Goal: Task Accomplishment & Management: Manage account settings

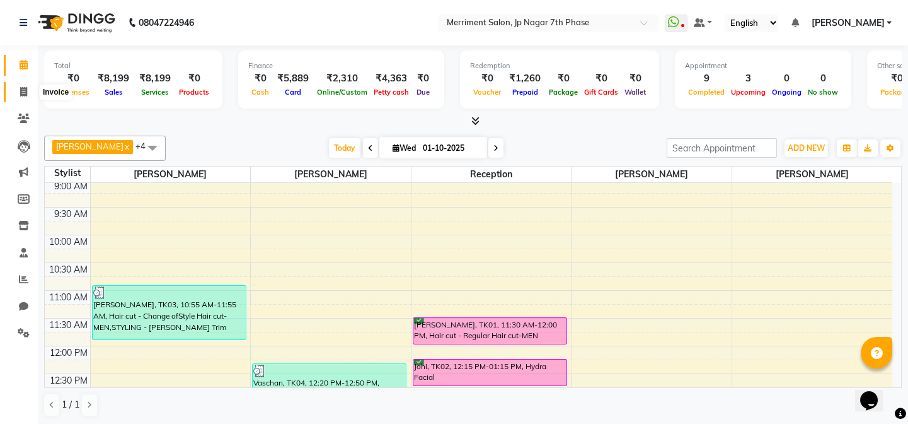
click at [21, 91] on icon at bounding box center [23, 91] width 7 height 9
select select "service"
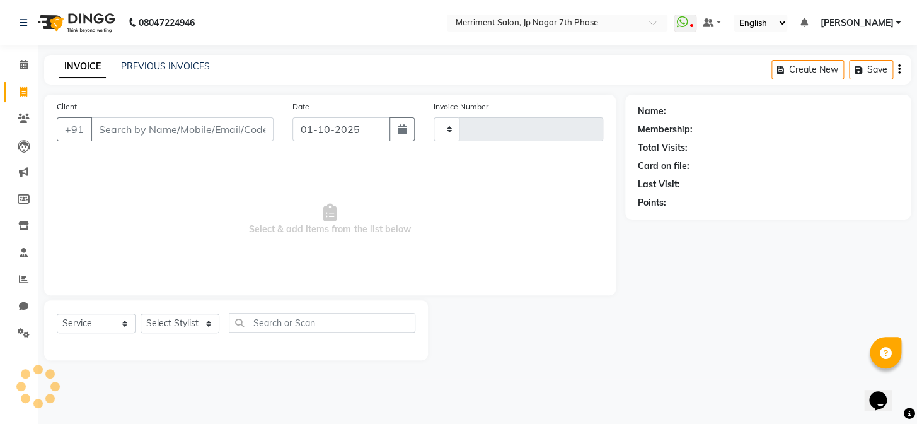
type input "4997"
select select "4110"
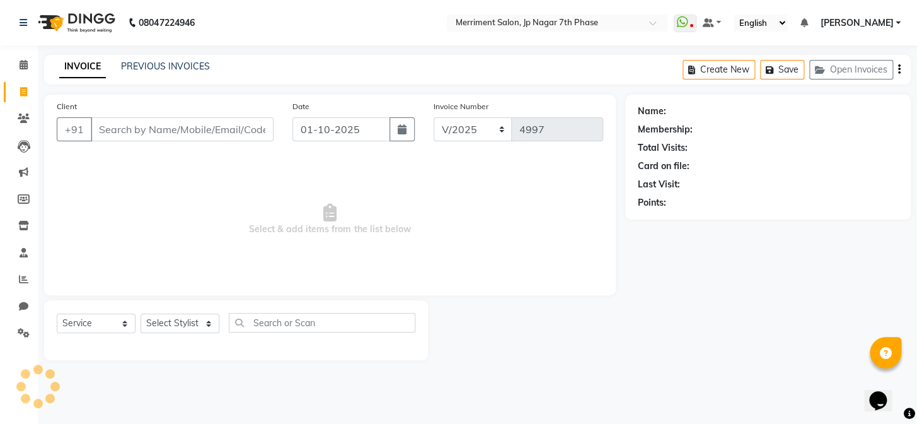
select select "P"
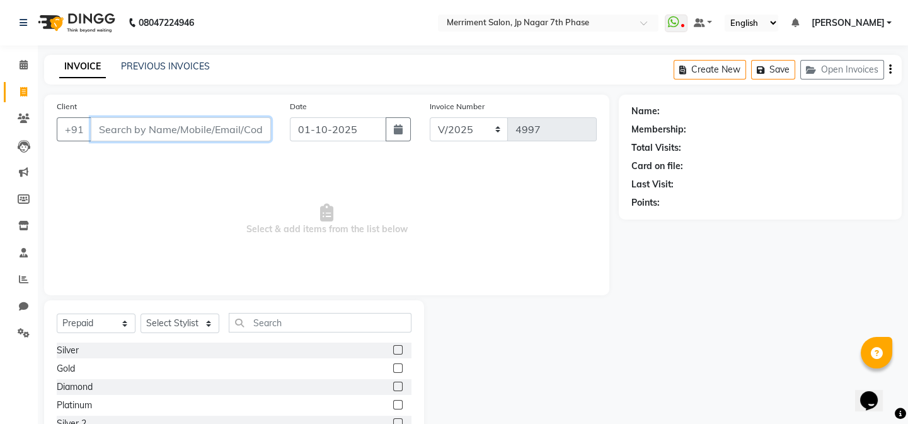
click at [136, 129] on input "Client" at bounding box center [181, 129] width 180 height 24
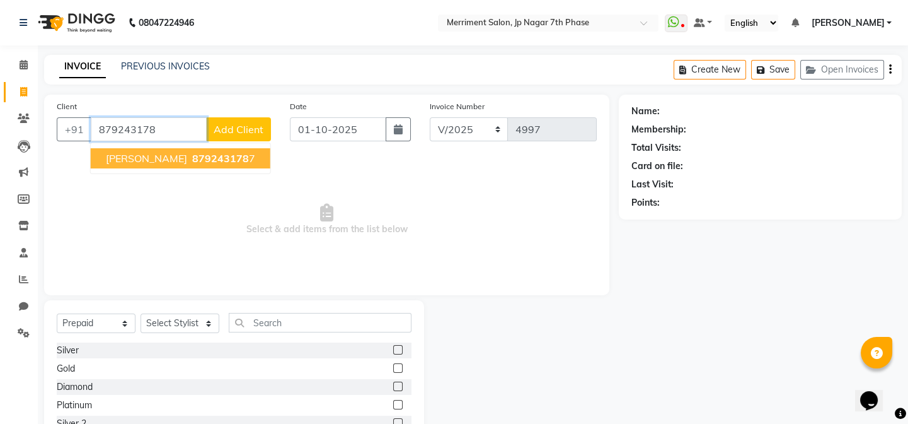
click at [192, 161] on span "879243178" at bounding box center [220, 158] width 57 height 13
type input "8792431787"
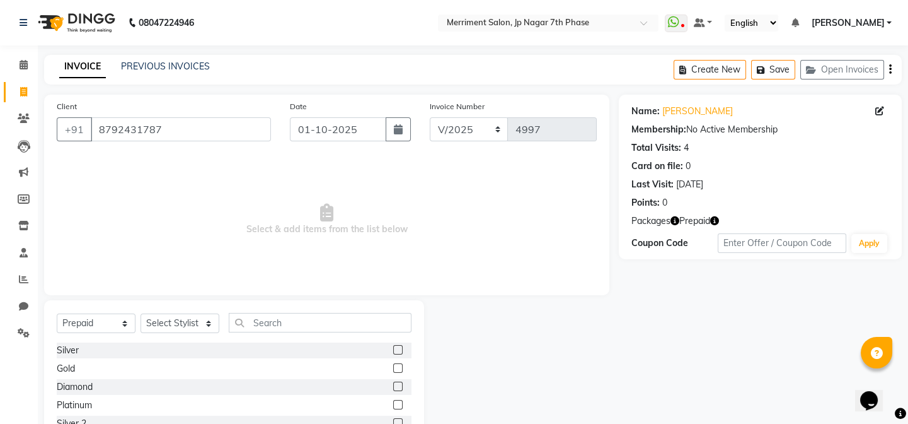
click at [714, 223] on icon "button" at bounding box center [715, 220] width 9 height 9
click at [716, 223] on icon "button" at bounding box center [715, 220] width 9 height 9
click at [719, 220] on icon "button" at bounding box center [715, 220] width 9 height 9
click at [20, 62] on icon at bounding box center [24, 64] width 8 height 9
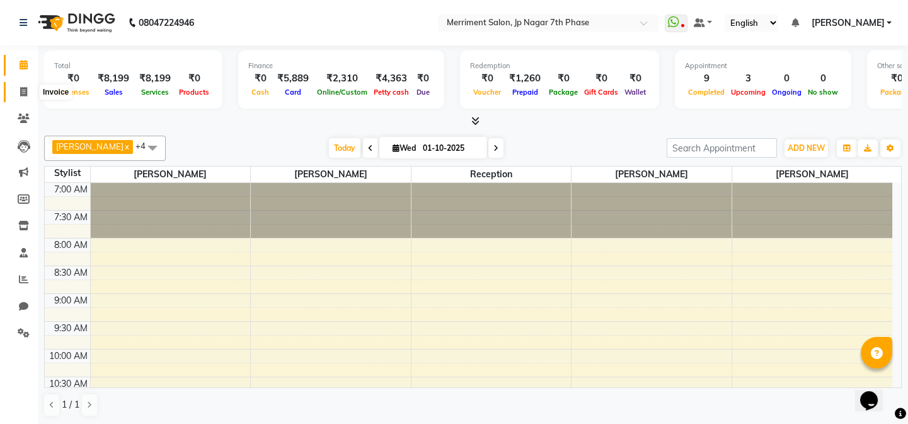
click at [21, 93] on icon at bounding box center [23, 91] width 7 height 9
select select "service"
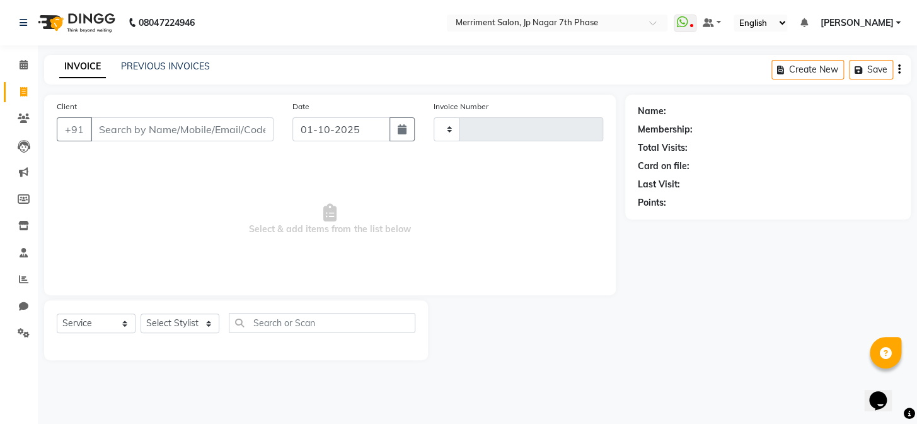
type input "4997"
select select "4110"
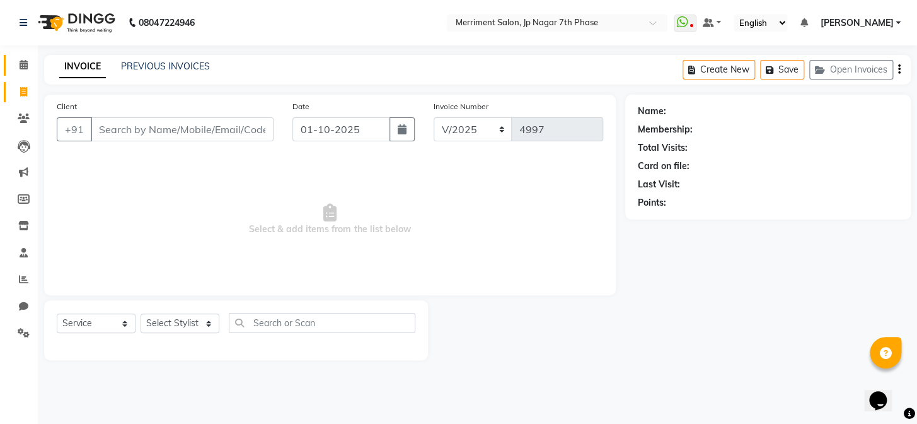
select select "P"
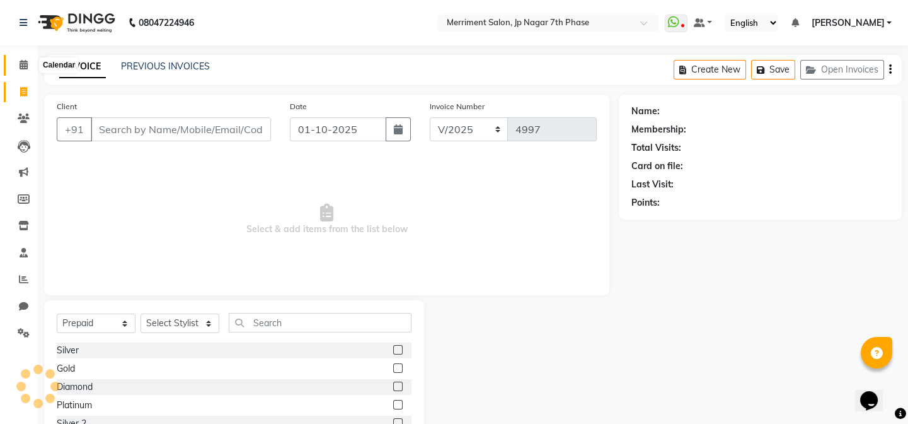
click at [25, 63] on icon at bounding box center [24, 64] width 8 height 9
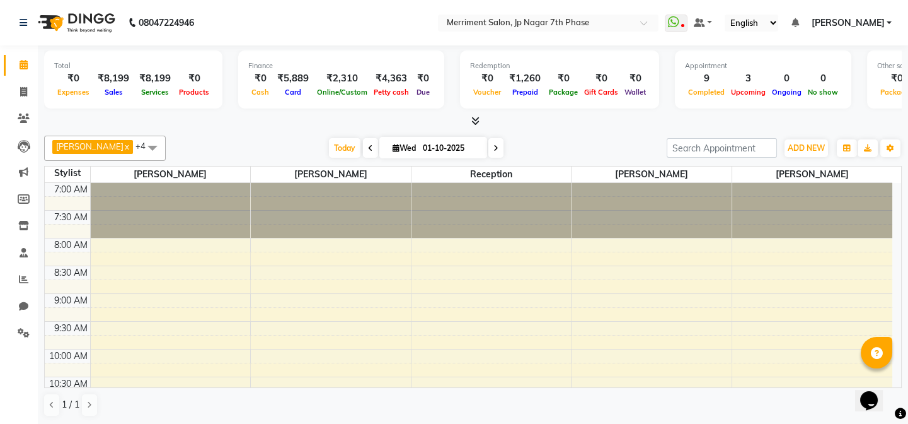
drag, startPoint x: 481, startPoint y: 149, endPoint x: 483, endPoint y: 158, distance: 9.0
click at [494, 149] on icon at bounding box center [496, 148] width 5 height 8
type input "02-10-2025"
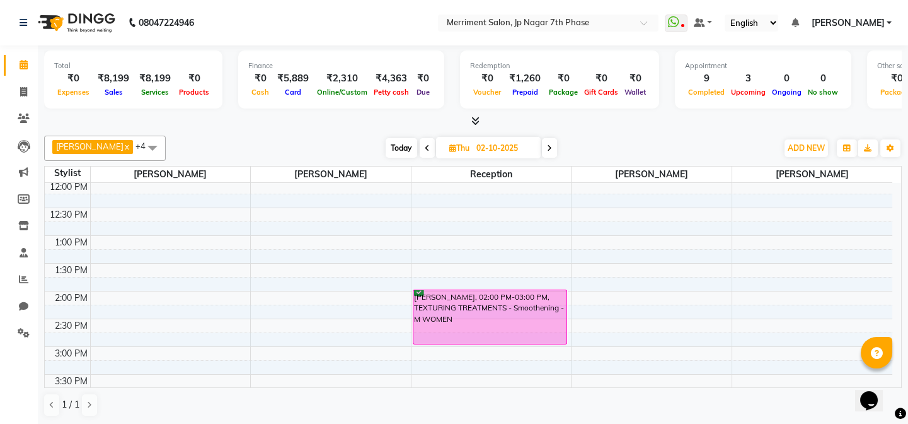
scroll to position [395, 0]
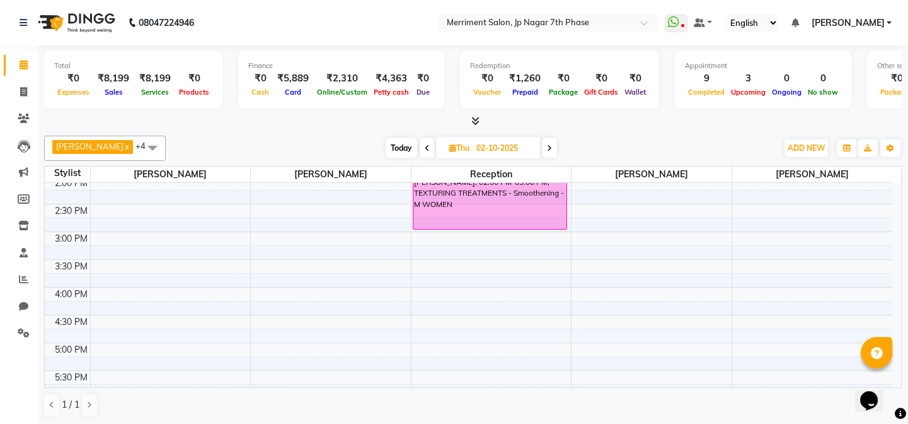
click at [462, 289] on div "7:00 AM 7:30 AM 8:00 AM 8:30 AM 9:00 AM 9:30 AM 10:00 AM 10:30 AM 11:00 AM 11:3…" at bounding box center [469, 204] width 848 height 832
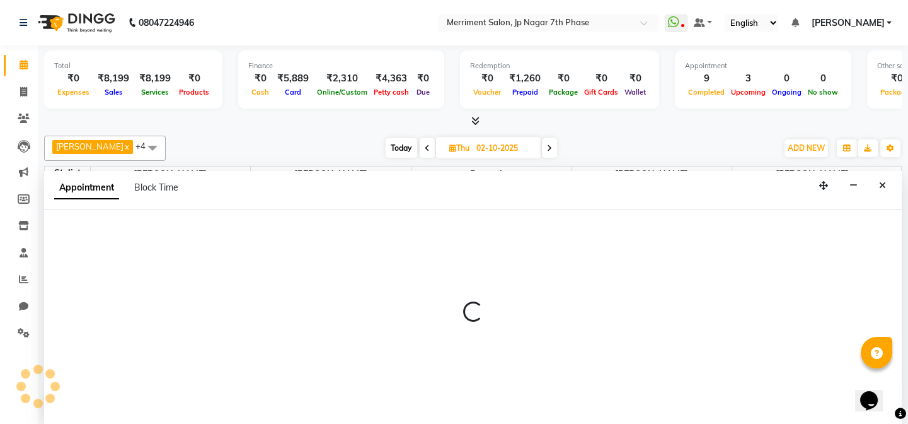
select select "70767"
select select "960"
select select "tentative"
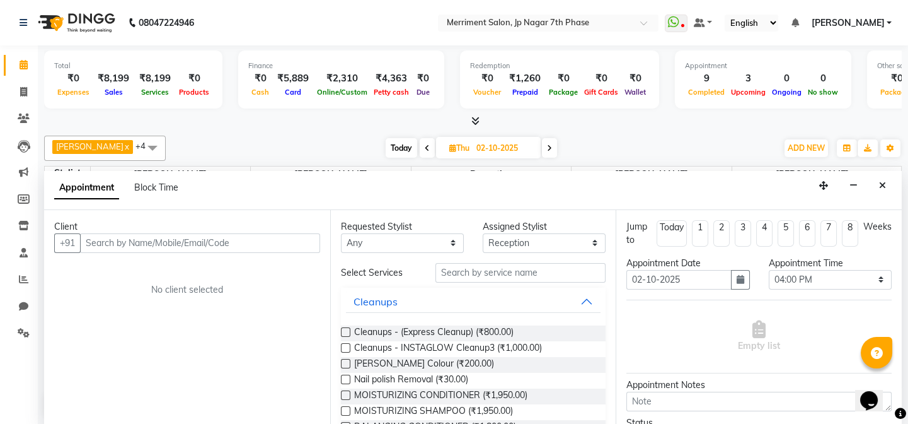
click at [191, 246] on input "text" at bounding box center [200, 243] width 240 height 20
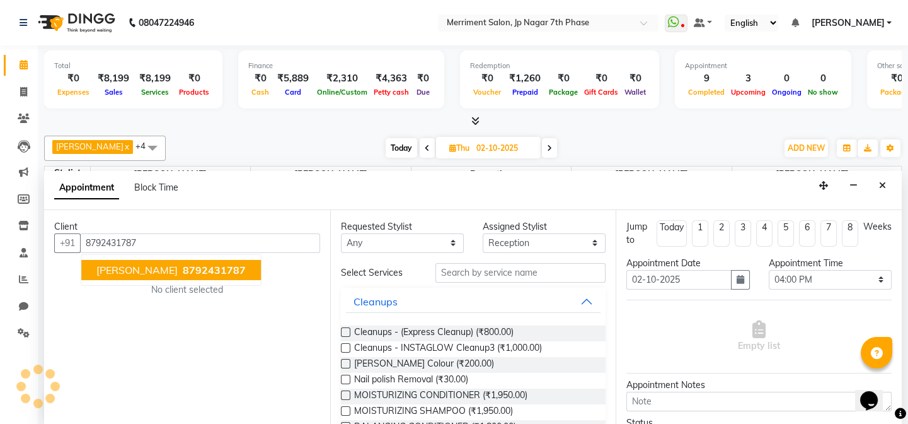
click at [183, 267] on span "8792431787" at bounding box center [214, 270] width 63 height 13
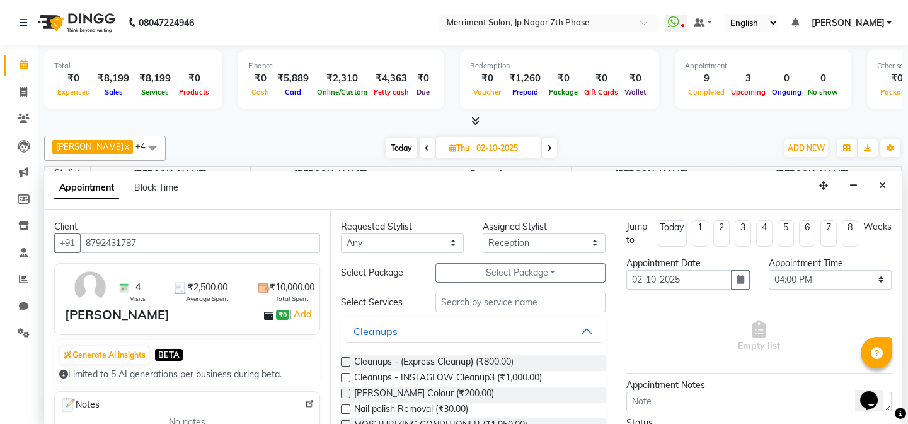
type input "8792431787"
click at [495, 299] on input "text" at bounding box center [521, 303] width 170 height 20
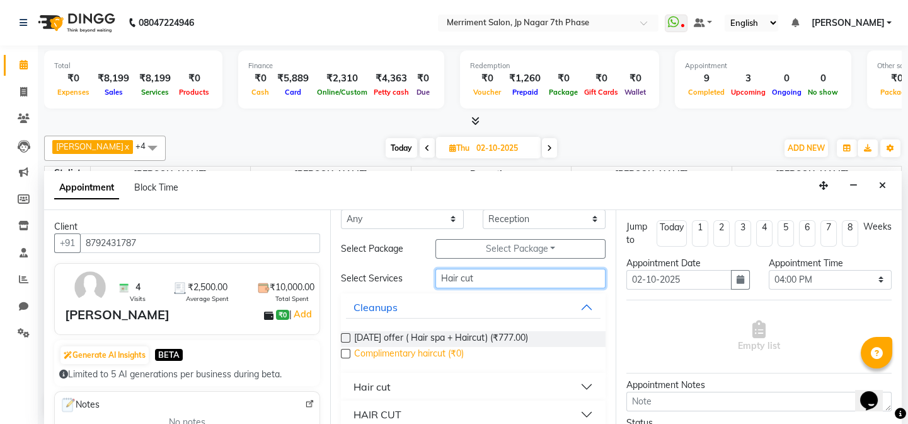
scroll to position [37, 0]
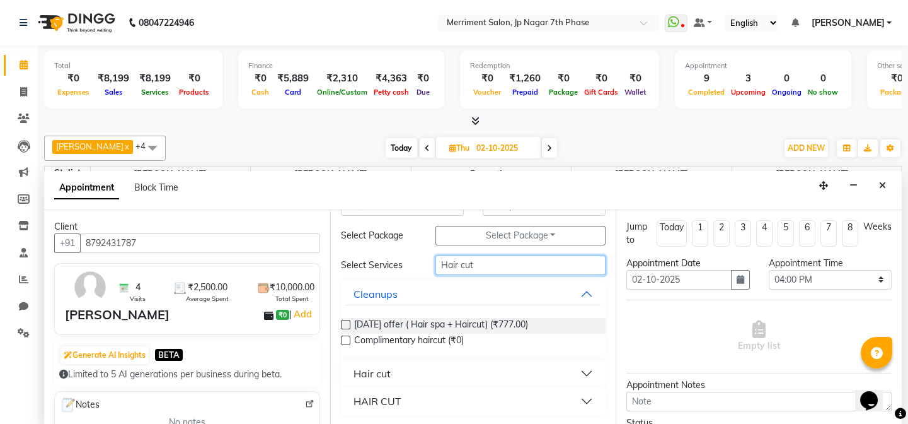
type input "Hair cut"
click at [412, 373] on button "Hair cut" at bounding box center [473, 373] width 255 height 23
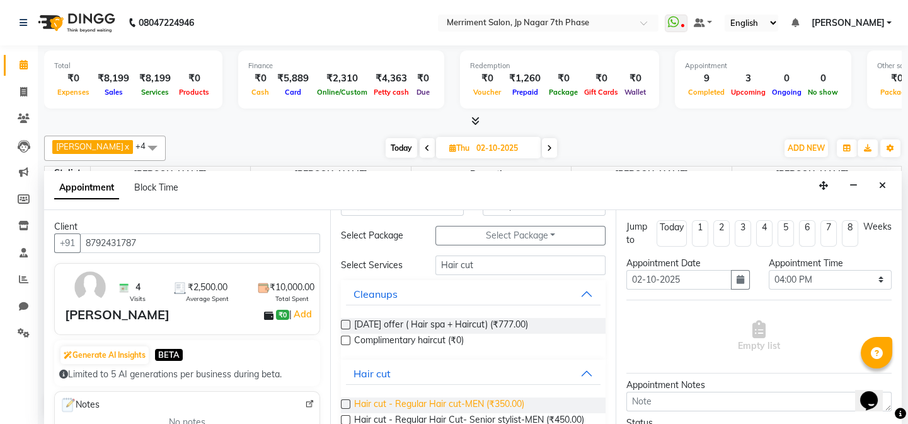
click at [422, 399] on span "Hair cut - Regular Hair cut-MEN (₹350.00)" at bounding box center [439, 405] width 170 height 16
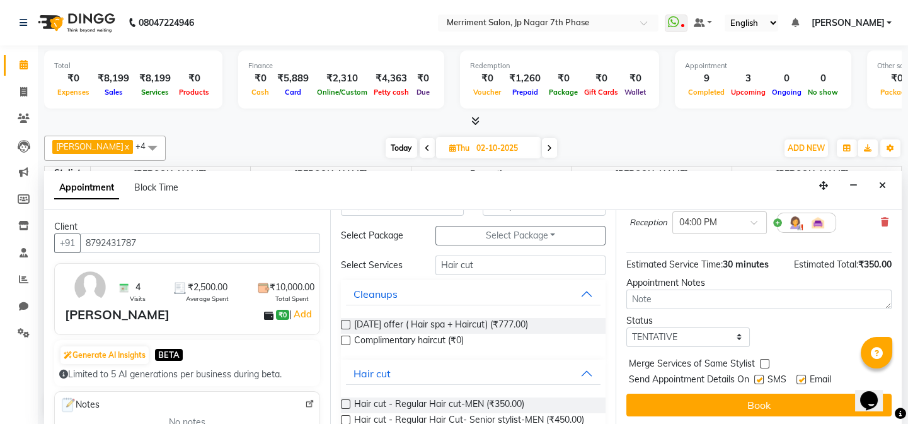
scroll to position [116, 0]
click at [344, 402] on label at bounding box center [345, 403] width 9 height 9
click at [344, 402] on input "checkbox" at bounding box center [345, 405] width 8 height 8
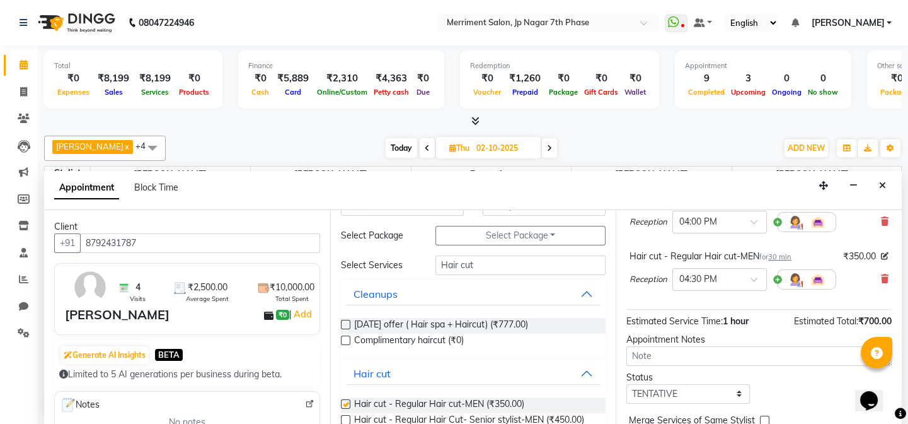
checkbox input "false"
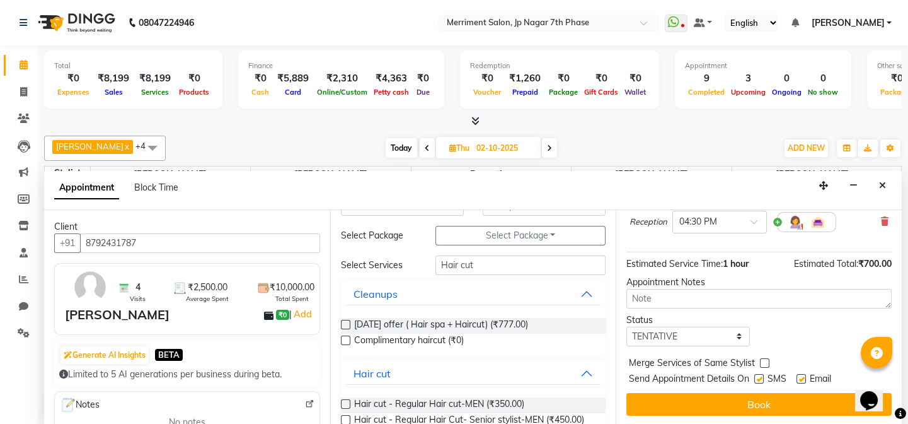
scroll to position [59, 0]
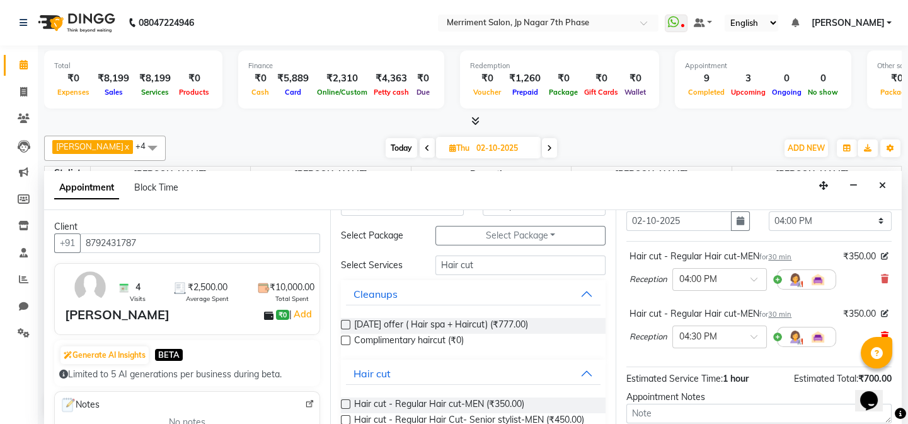
click at [881, 334] on icon at bounding box center [885, 336] width 8 height 9
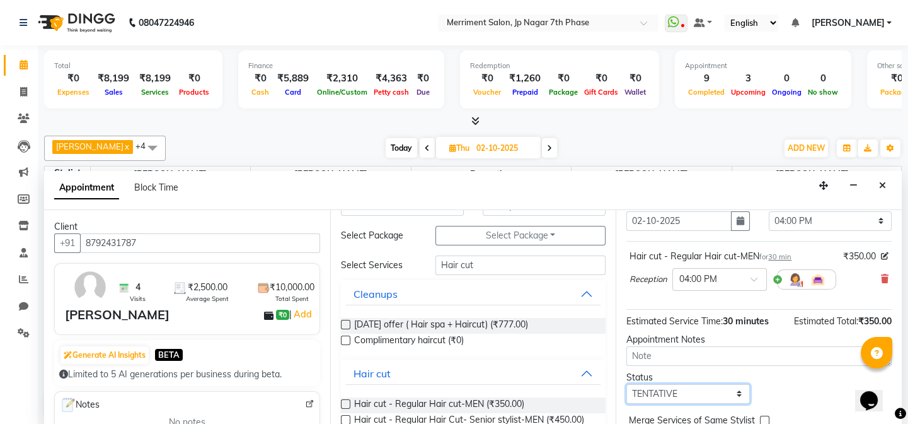
click at [709, 398] on select "Select TENTATIVE CONFIRM UPCOMING" at bounding box center [688, 394] width 123 height 20
select select "confirm booking"
click at [627, 384] on select "Select TENTATIVE CONFIRM UPCOMING" at bounding box center [688, 394] width 123 height 20
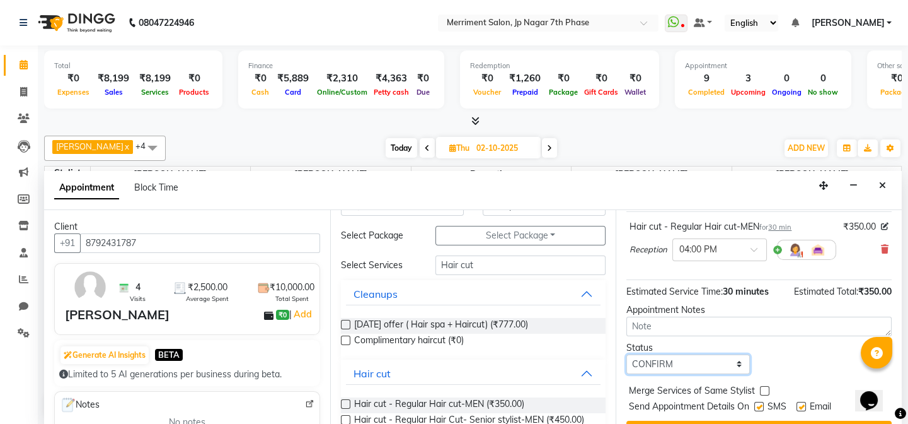
scroll to position [116, 0]
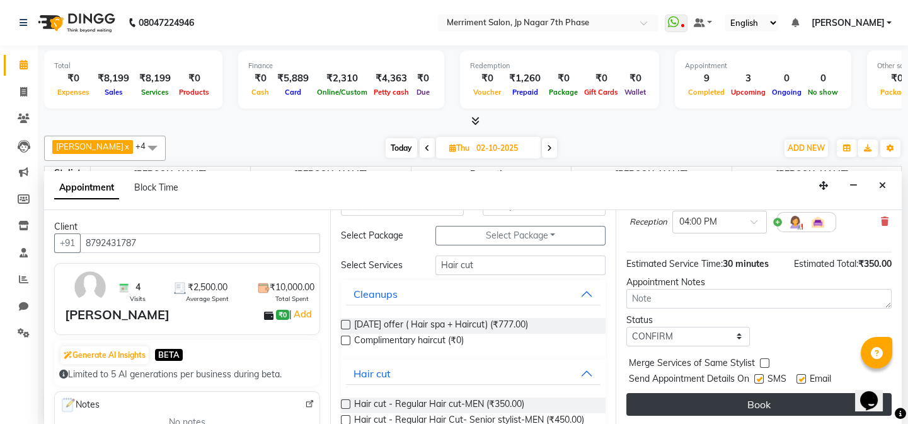
click at [753, 399] on button "Book" at bounding box center [759, 404] width 265 height 23
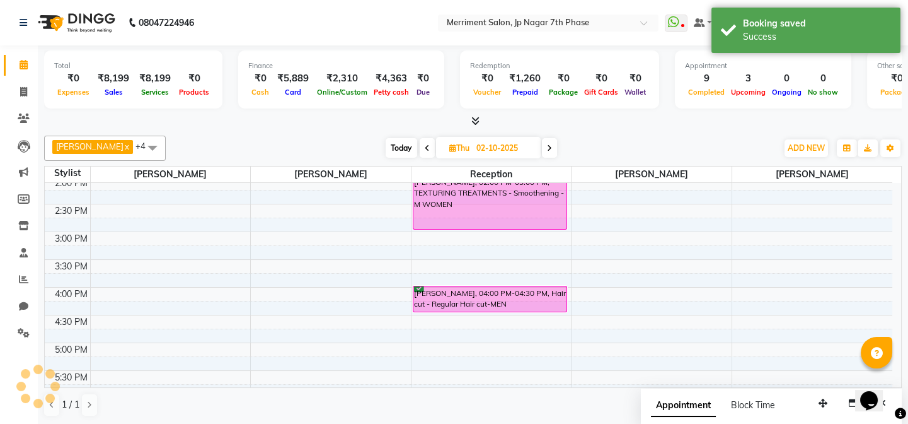
scroll to position [0, 0]
click at [24, 63] on icon at bounding box center [24, 64] width 8 height 9
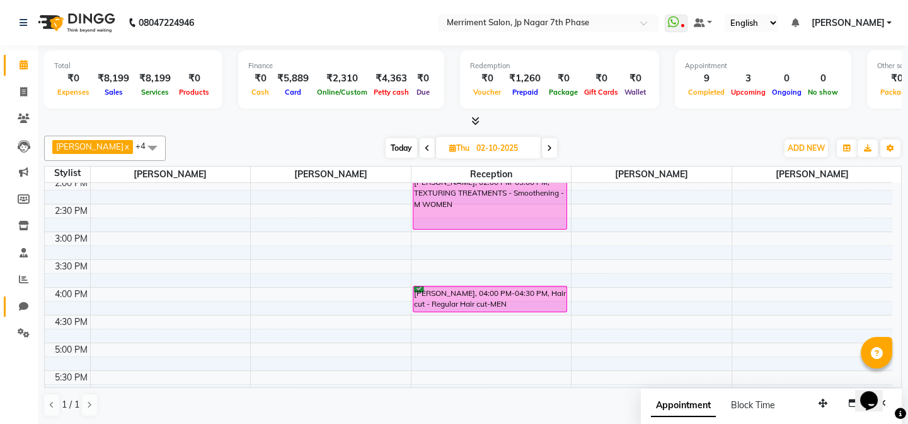
click at [23, 306] on icon at bounding box center [23, 305] width 9 height 9
select select "100"
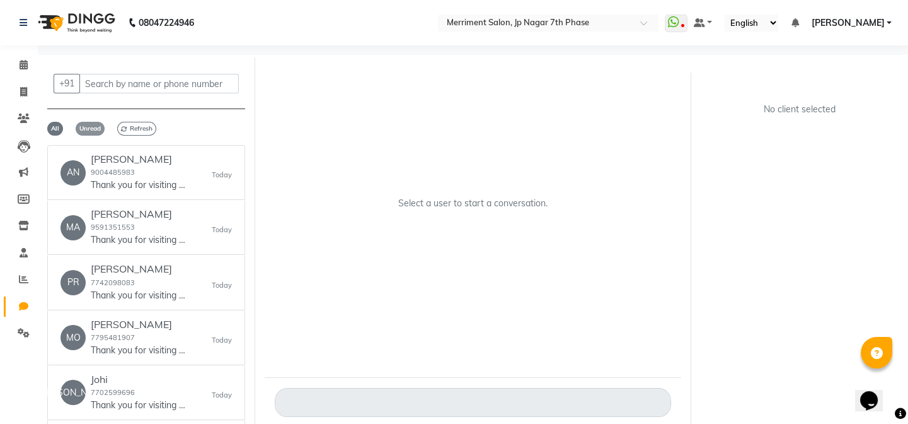
click at [87, 129] on span "Unread" at bounding box center [90, 129] width 29 height 14
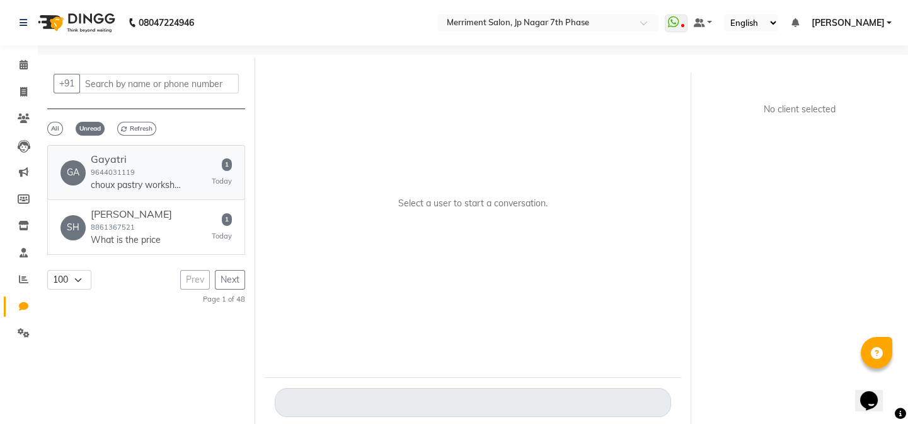
click at [155, 193] on link "GA Gayatri 9644031119 choux pastry workshop on [DATE] register soon 1 [DATE]" at bounding box center [146, 172] width 198 height 55
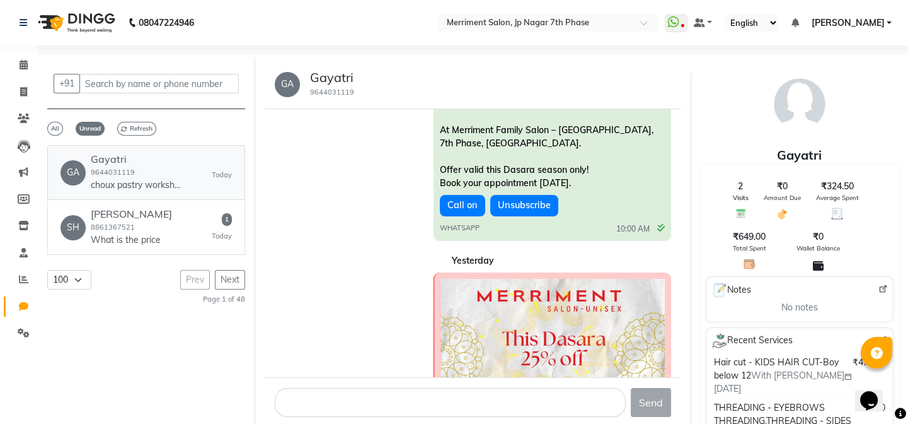
scroll to position [1053, 0]
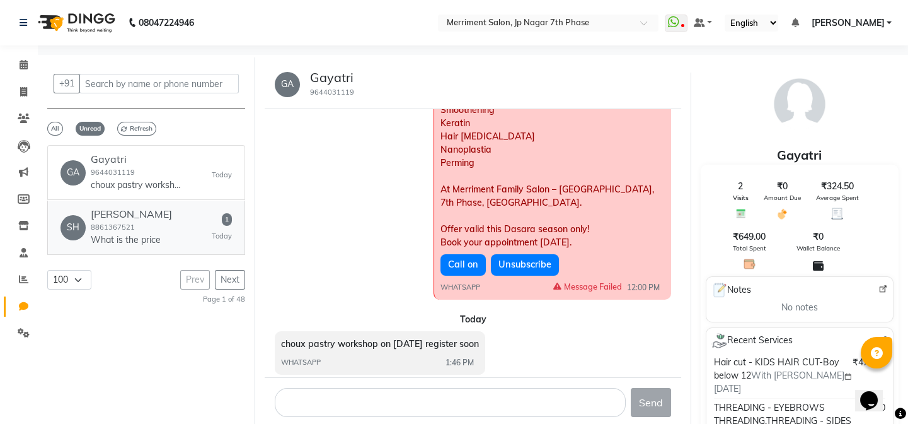
click at [177, 243] on div "SH [PERSON_NAME] 8861367521 What is the price 1 [DATE]" at bounding box center [146, 227] width 171 height 38
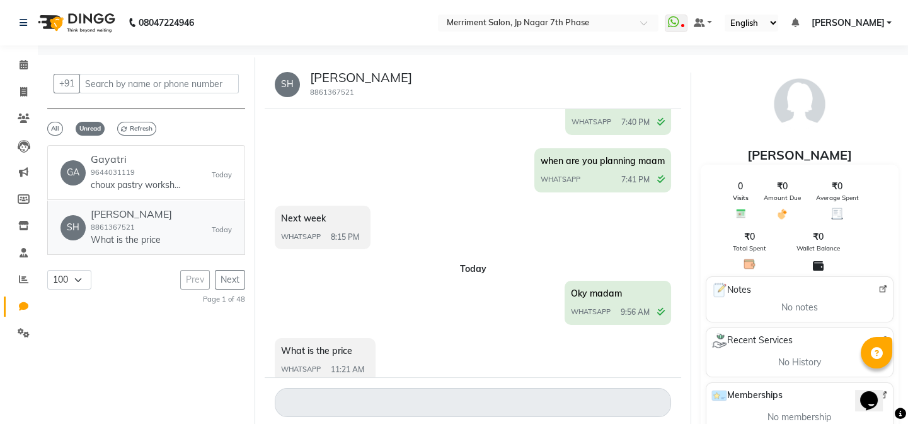
scroll to position [1601, 0]
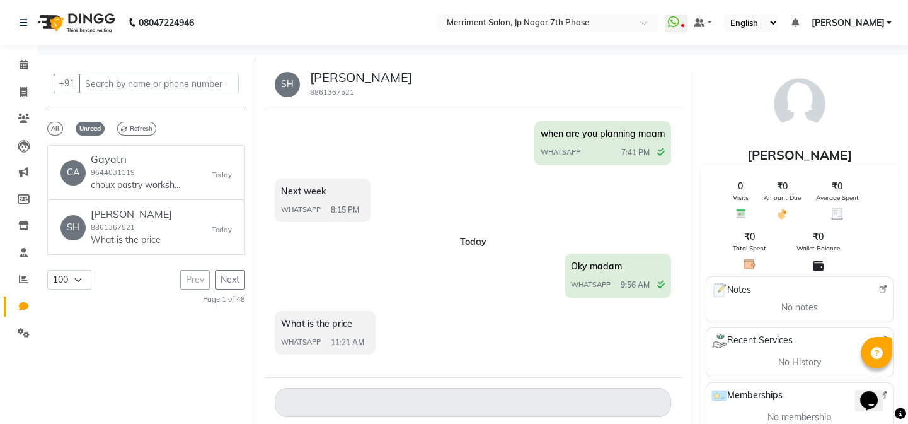
click at [436, 351] on div "What is the price WHATSAPP 11:21 AM" at bounding box center [473, 334] width 397 height 47
drag, startPoint x: 311, startPoint y: 88, endPoint x: 354, endPoint y: 90, distance: 42.9
click at [354, 90] on div "[PERSON_NAME] 8861367521" at bounding box center [356, 84] width 112 height 28
copy small "8861367521"
click at [20, 63] on icon at bounding box center [24, 64] width 8 height 9
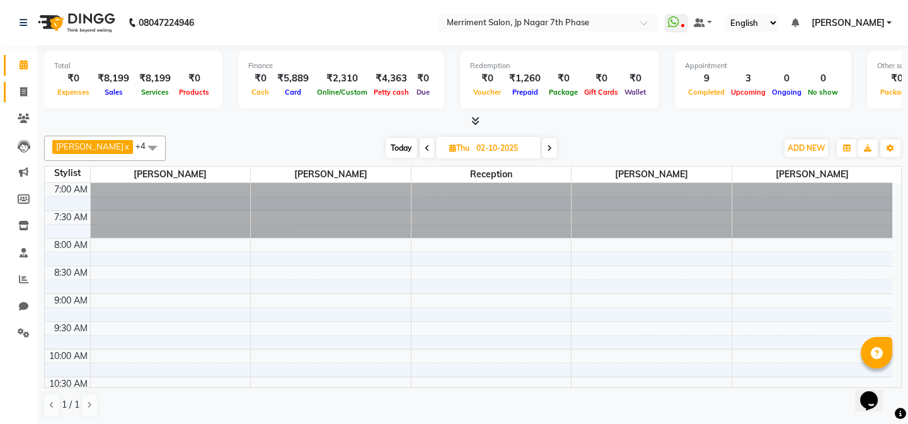
click at [21, 90] on icon at bounding box center [23, 91] width 7 height 9
select select "service"
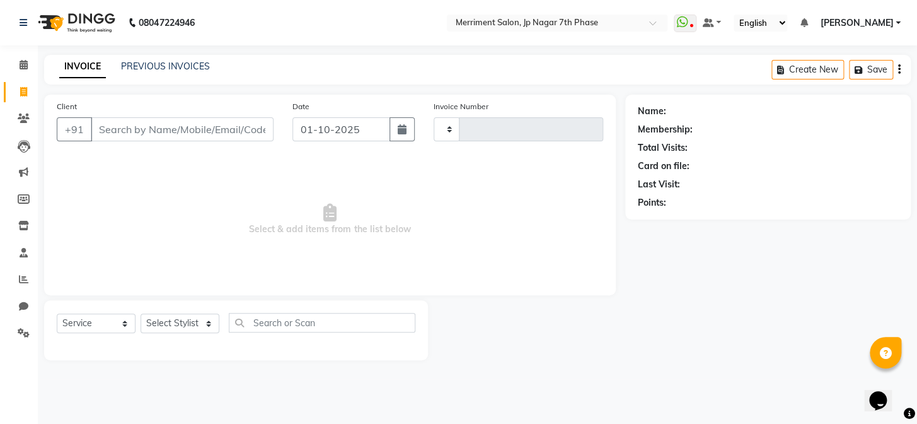
type input "4997"
select select "4110"
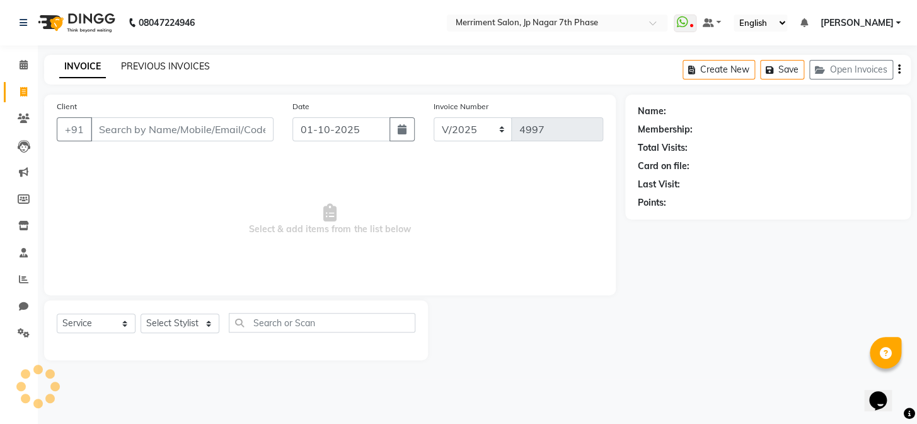
click at [183, 69] on link "PREVIOUS INVOICES" at bounding box center [165, 66] width 89 height 11
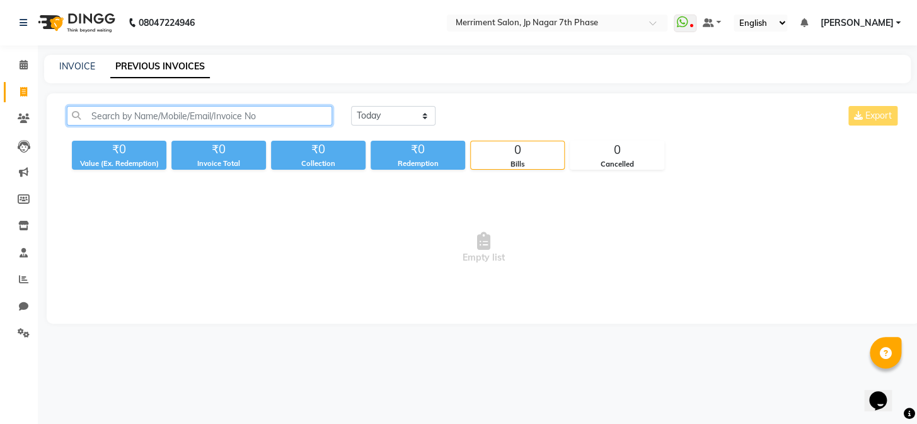
click at [198, 118] on input "text" at bounding box center [199, 116] width 265 height 20
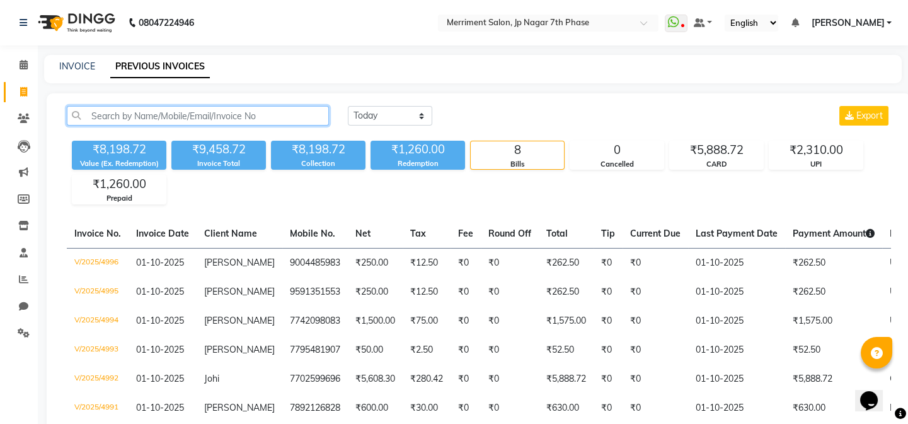
paste input "9916122164"
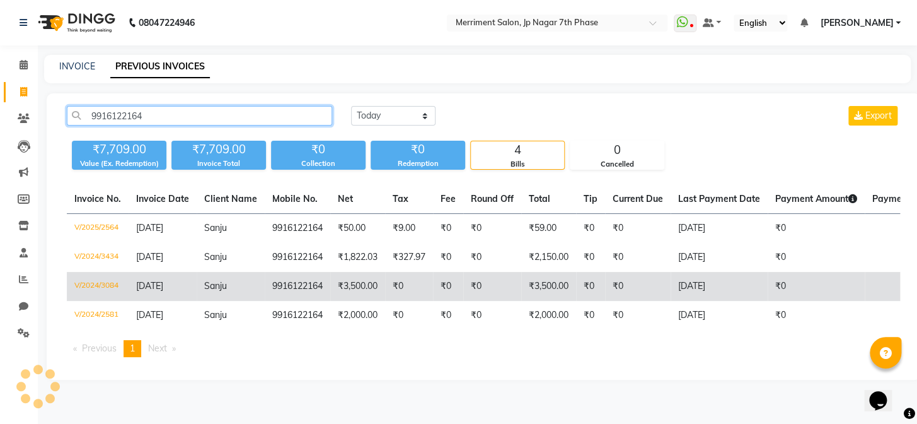
type input "9916122164"
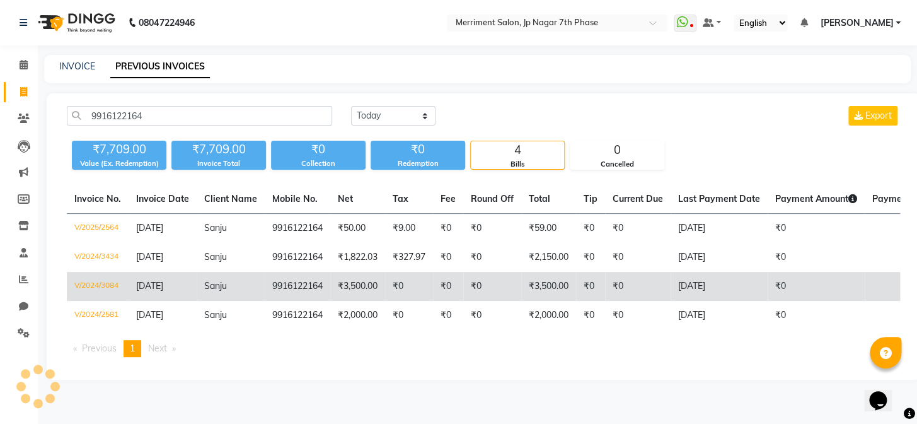
click at [646, 286] on td "₹0" at bounding box center [638, 286] width 66 height 29
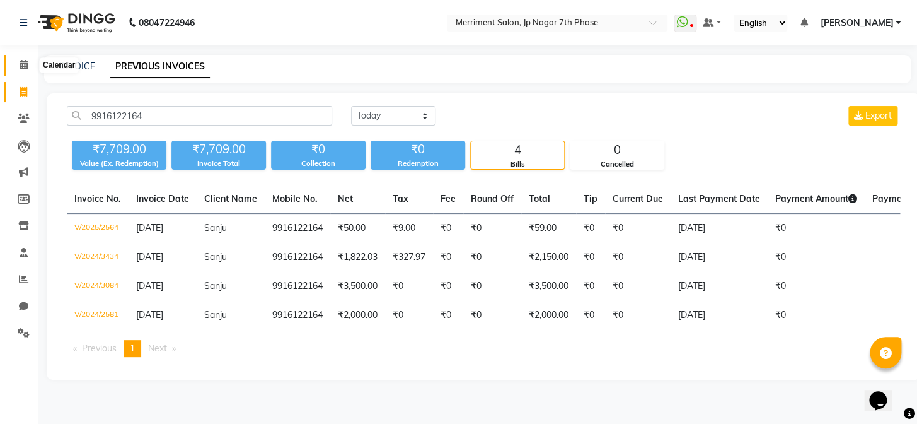
click at [23, 67] on icon at bounding box center [24, 64] width 8 height 9
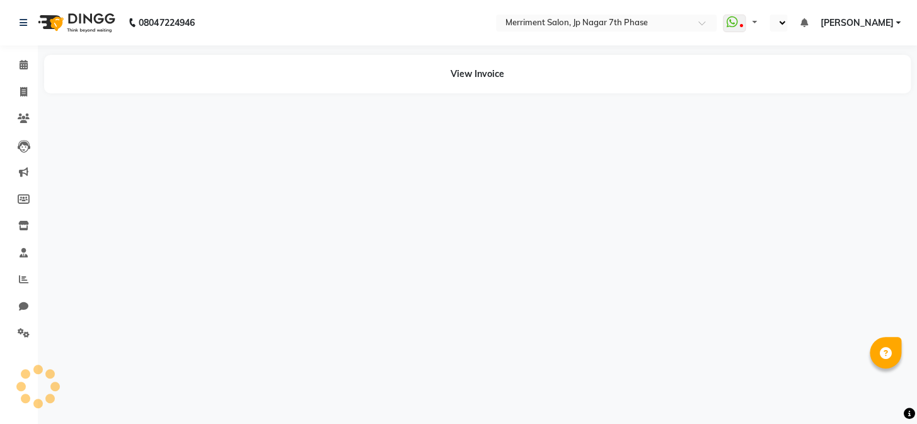
select select "en"
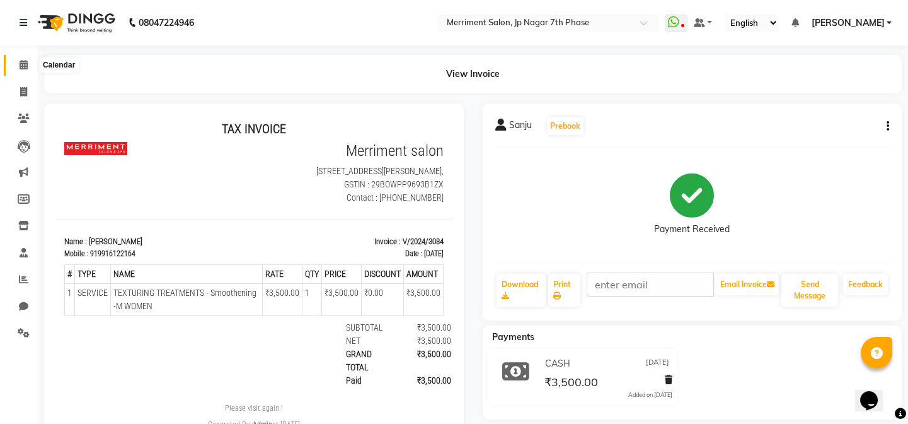
click at [21, 66] on icon at bounding box center [24, 64] width 8 height 9
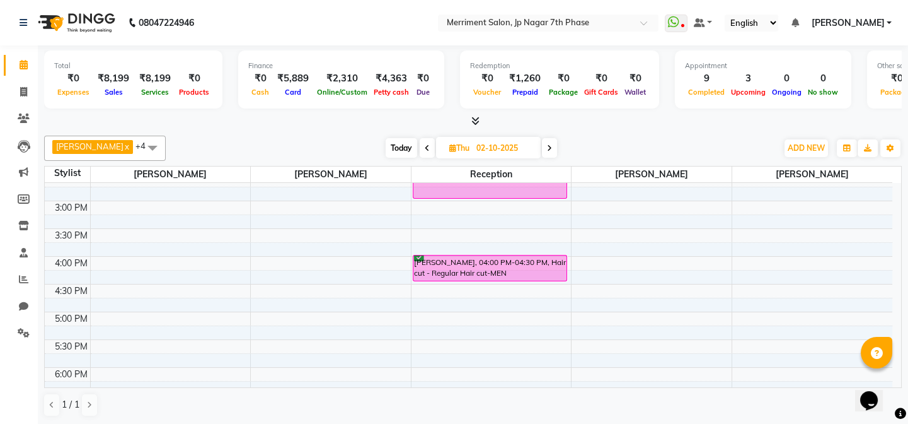
scroll to position [458, 0]
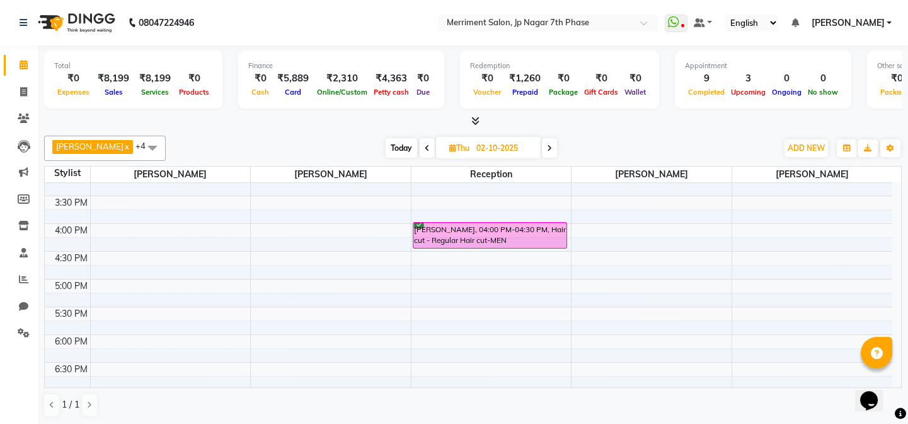
click at [445, 366] on div "7:00 AM 7:30 AM 8:00 AM 8:30 AM 9:00 AM 9:30 AM 10:00 AM 10:30 AM 11:00 AM 11:3…" at bounding box center [469, 140] width 848 height 832
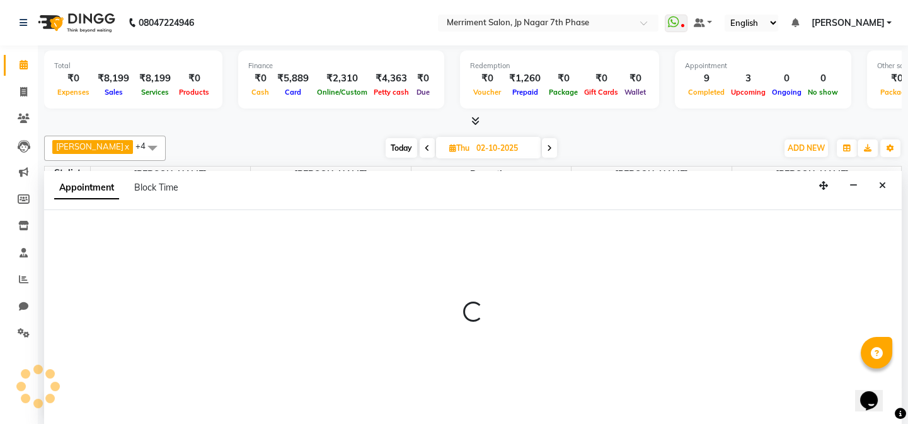
scroll to position [0, 0]
select select "70767"
select select "1110"
select select "tentative"
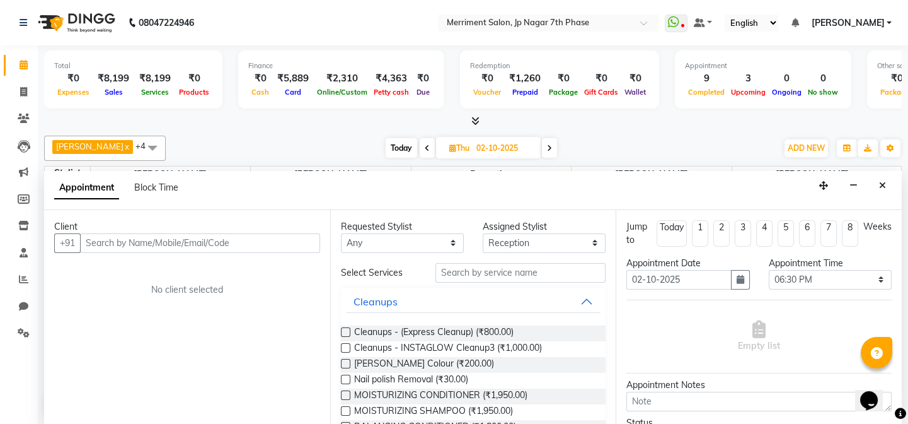
click at [172, 248] on input "text" at bounding box center [200, 243] width 240 height 20
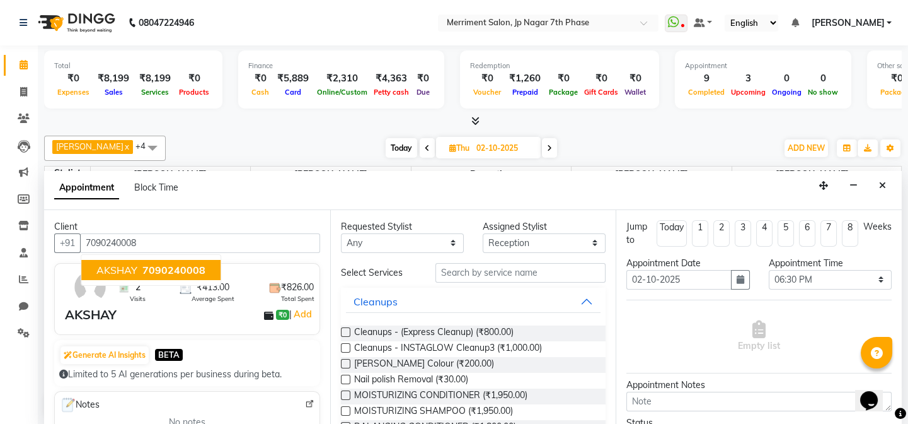
click at [127, 270] on span "AKSHAY" at bounding box center [116, 270] width 41 height 13
type input "7090240008"
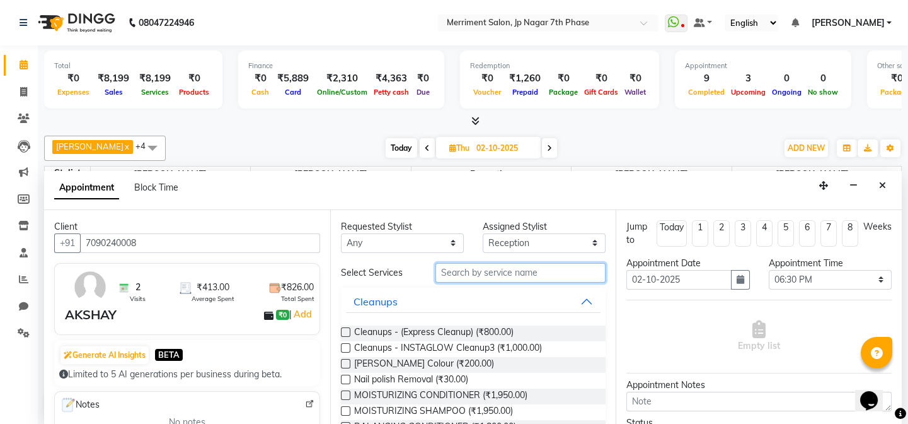
click at [486, 271] on input "text" at bounding box center [521, 273] width 170 height 20
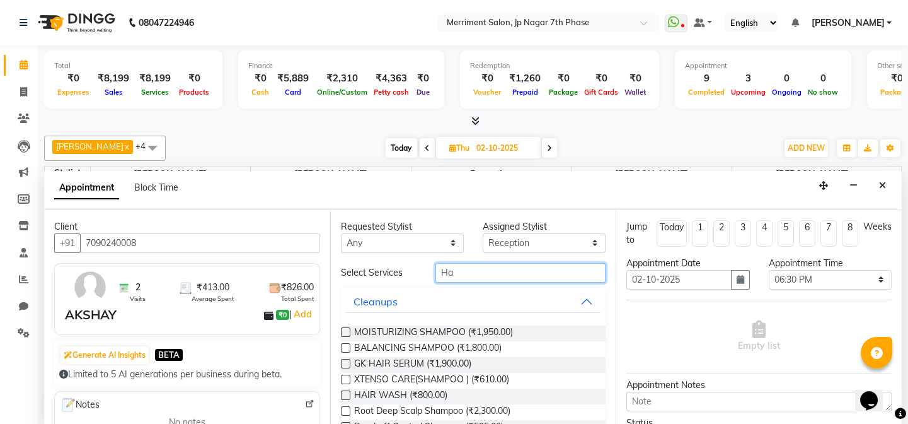
type input "H"
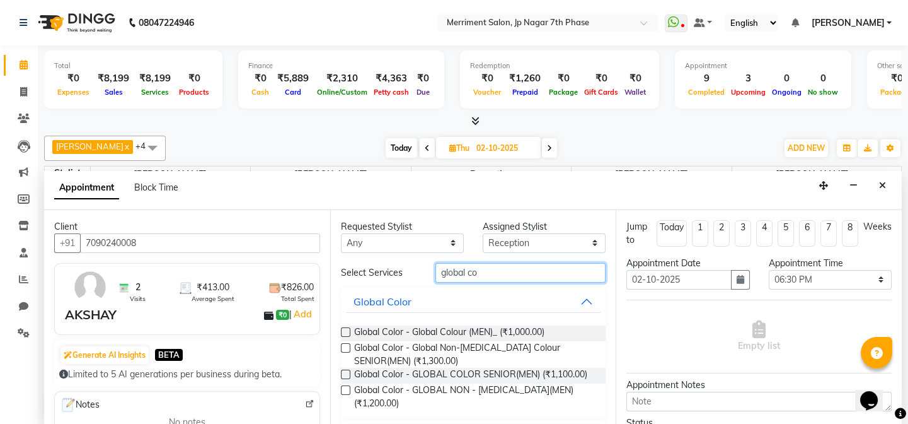
type input "global co"
click at [346, 347] on label at bounding box center [345, 347] width 9 height 9
click at [346, 347] on input "checkbox" at bounding box center [345, 349] width 8 height 8
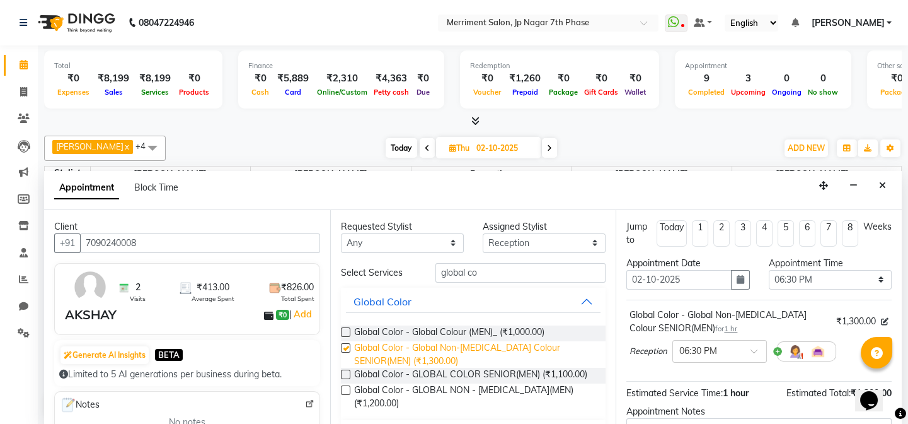
checkbox input "false"
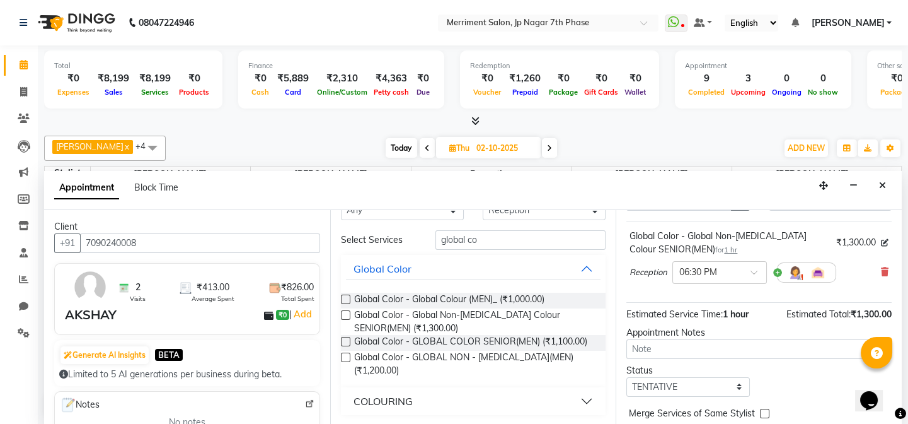
scroll to position [129, 0]
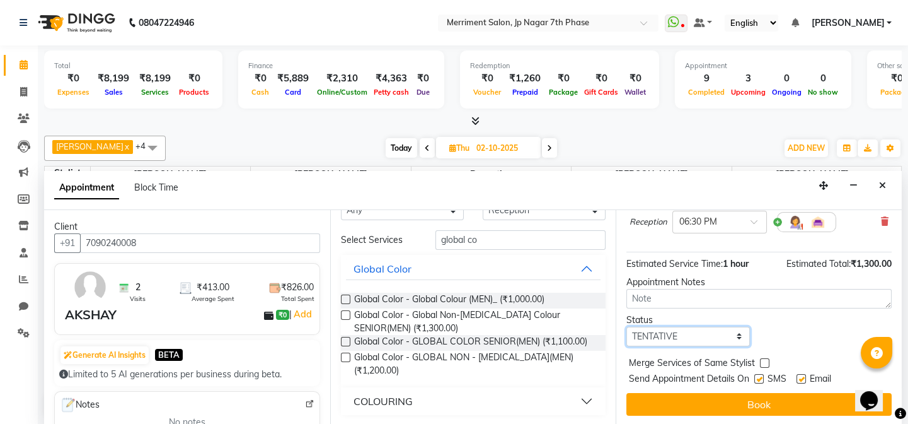
click at [713, 344] on select "Select TENTATIVE CONFIRM UPCOMING" at bounding box center [688, 337] width 123 height 20
select select "confirm booking"
click at [627, 327] on select "Select TENTATIVE CONFIRM UPCOMING" at bounding box center [688, 337] width 123 height 20
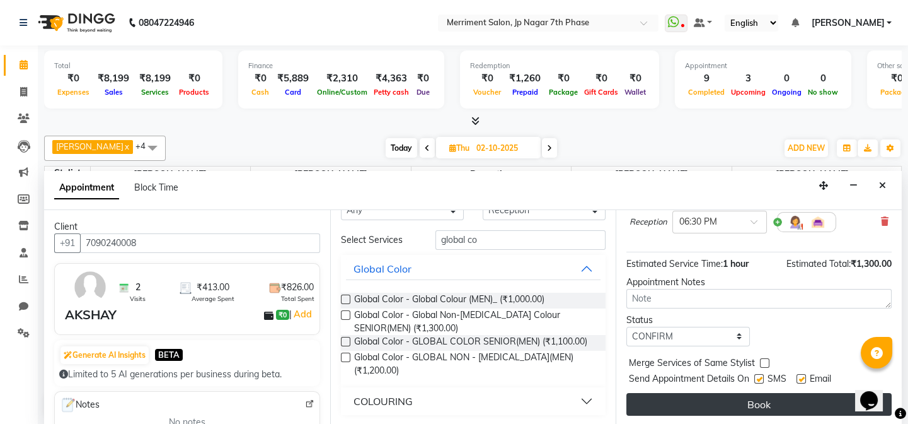
click at [692, 398] on button "Book" at bounding box center [759, 404] width 265 height 23
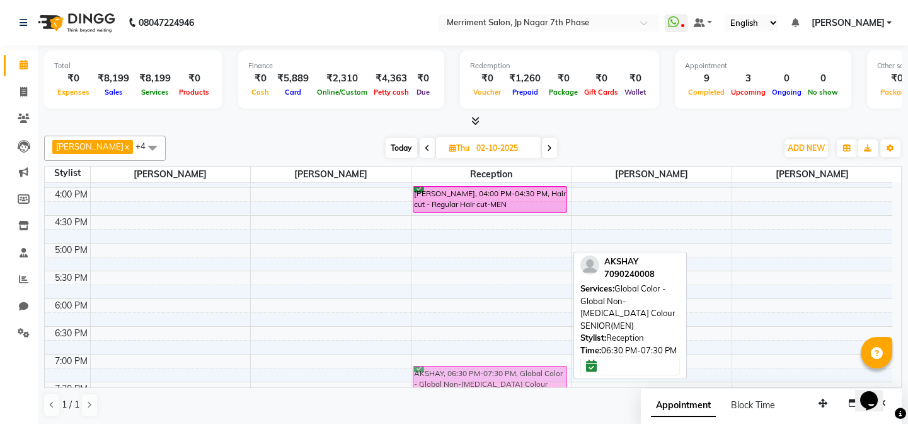
scroll to position [495, 0]
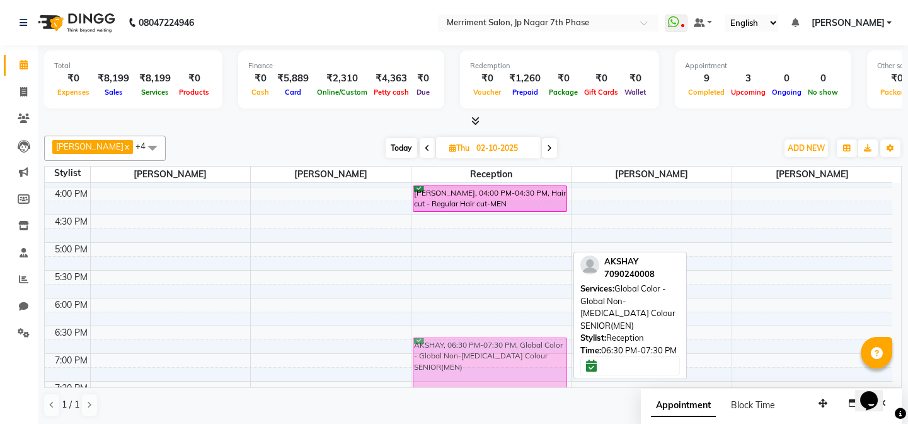
drag, startPoint x: 490, startPoint y: 365, endPoint x: 455, endPoint y: 347, distance: 40.3
click at [455, 347] on div "Ishitha, 02:00 PM-03:00 PM, TEXTURING TREATMENTS - Smoothening -M WOMEN Manjuna…" at bounding box center [492, 104] width 160 height 832
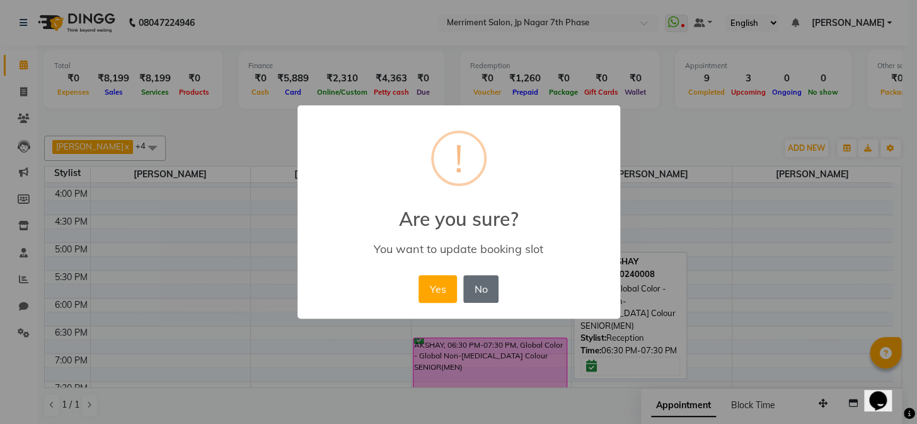
click at [480, 289] on button "No" at bounding box center [480, 289] width 35 height 28
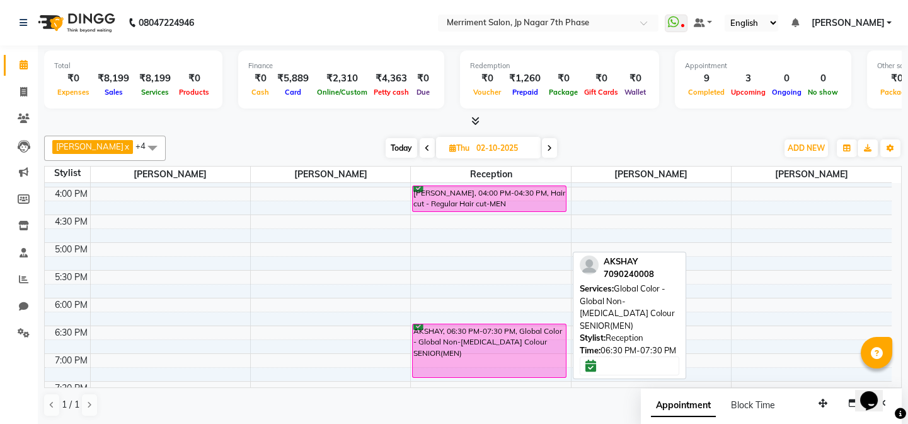
click at [530, 340] on div "AKSHAY, 06:30 PM-07:30 PM, Global Color - Global Non-Ammonia Colour SENIOR(MEN)" at bounding box center [489, 350] width 153 height 53
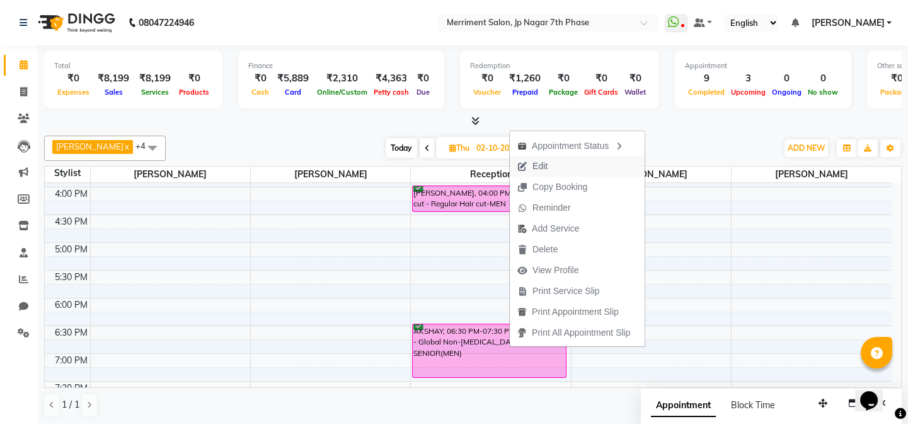
click at [550, 165] on span "Edit" at bounding box center [532, 166] width 45 height 21
select select "confirm booking"
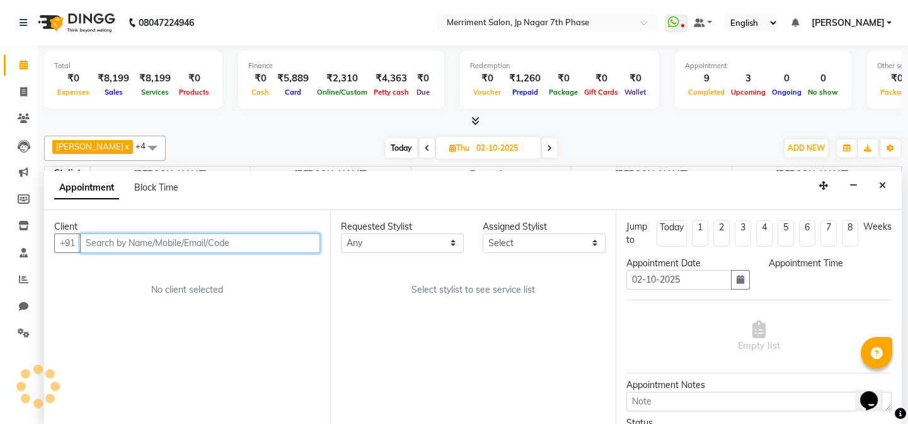
scroll to position [0, 0]
select select "70767"
select select "1110"
select select "1718"
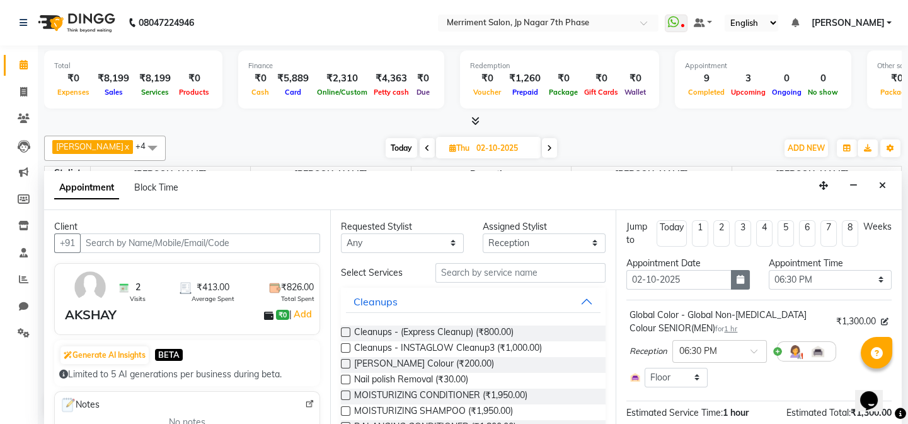
click at [737, 279] on icon "button" at bounding box center [741, 279] width 8 height 9
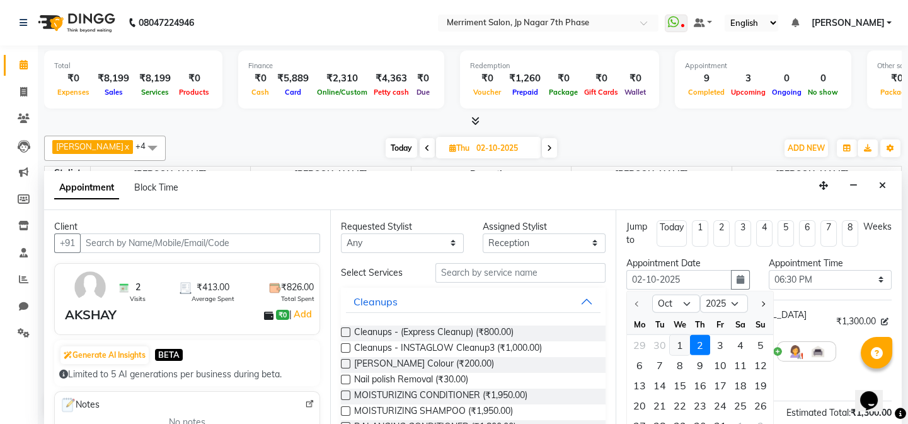
click at [684, 352] on div "1" at bounding box center [680, 344] width 20 height 20
type input "01-10-2025"
select select "1110"
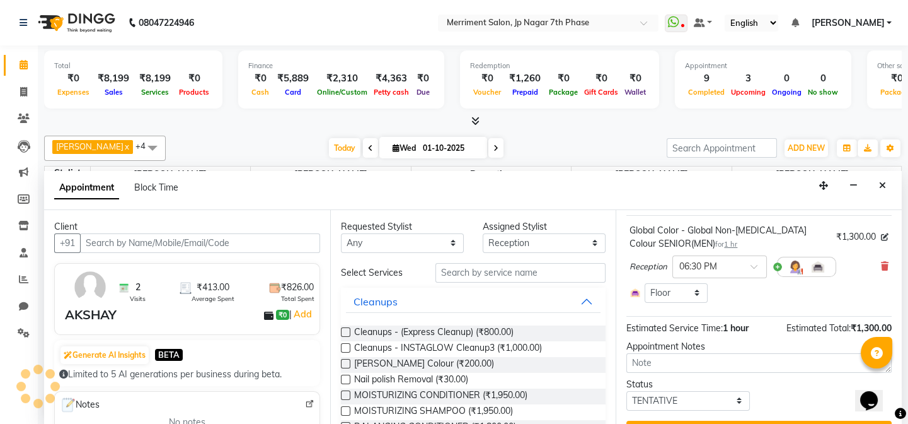
scroll to position [113, 0]
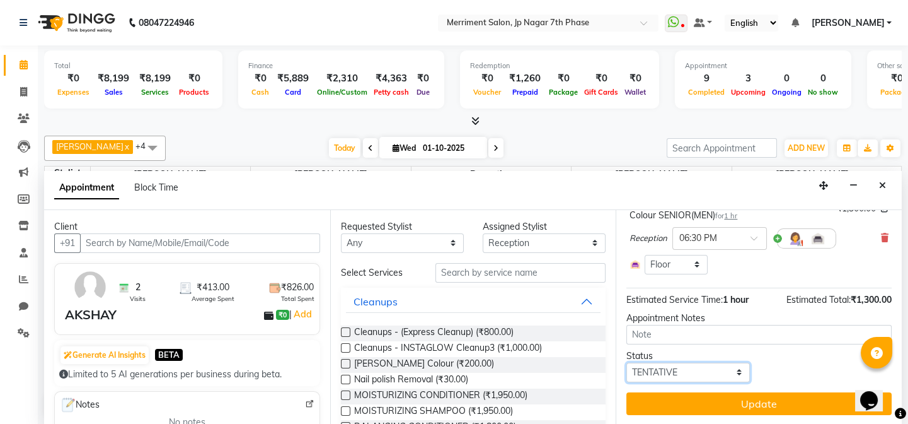
drag, startPoint x: 712, startPoint y: 369, endPoint x: 681, endPoint y: 366, distance: 31.6
click at [712, 369] on select "Select TENTATIVE CONFIRM CHECK-IN UPCOMING" at bounding box center [688, 373] width 123 height 20
select select "confirm booking"
click at [627, 363] on select "Select TENTATIVE CONFIRM CHECK-IN UPCOMING" at bounding box center [688, 373] width 123 height 20
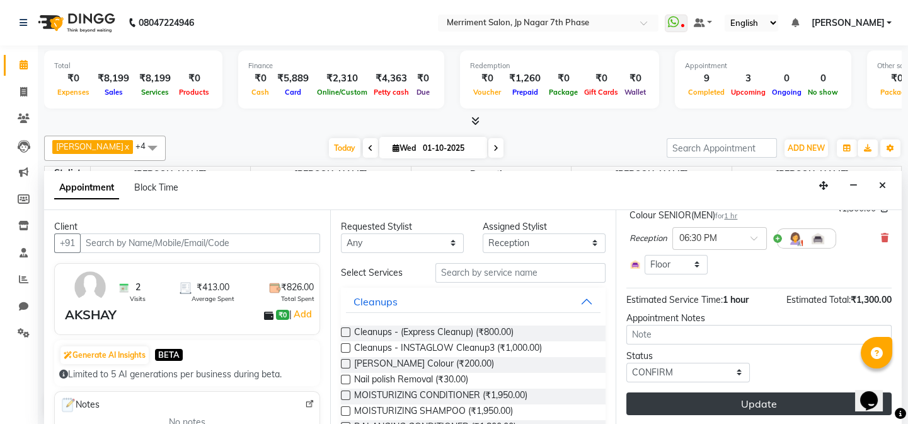
click at [738, 401] on button "Update" at bounding box center [759, 403] width 265 height 23
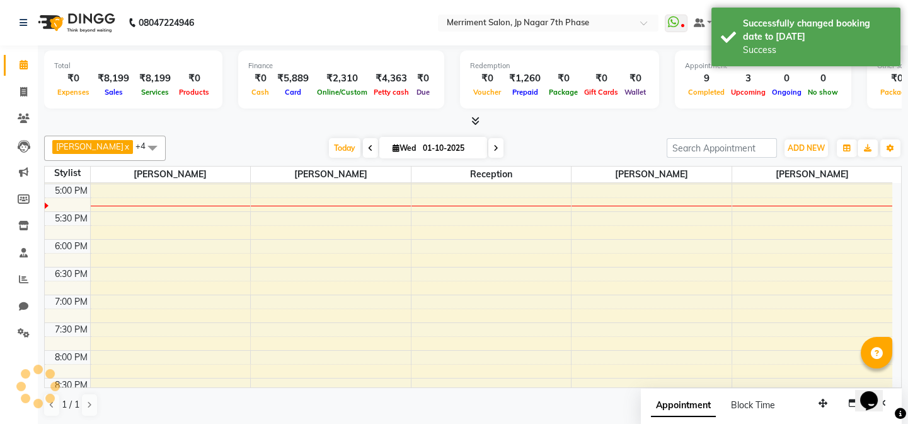
scroll to position [0, 0]
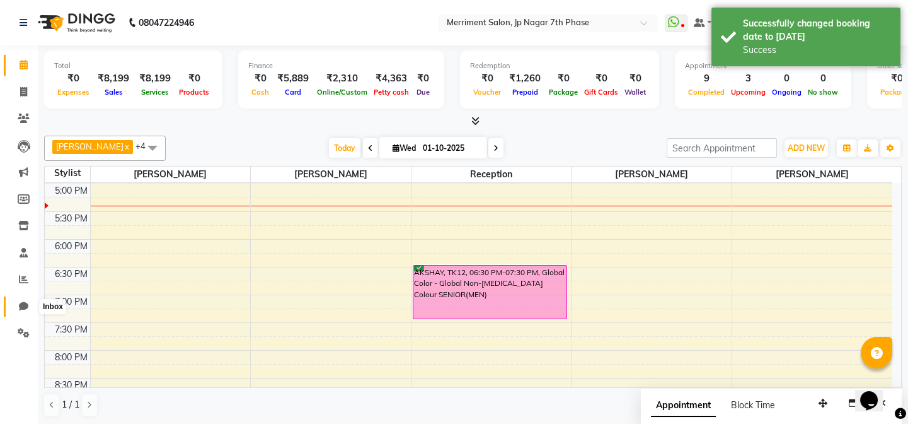
click at [30, 302] on span at bounding box center [24, 306] width 22 height 15
select select "100"
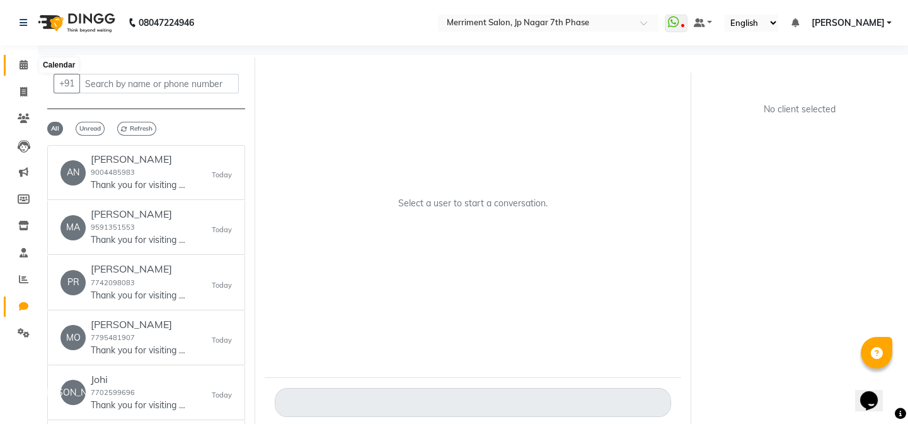
click at [20, 65] on icon at bounding box center [24, 64] width 8 height 9
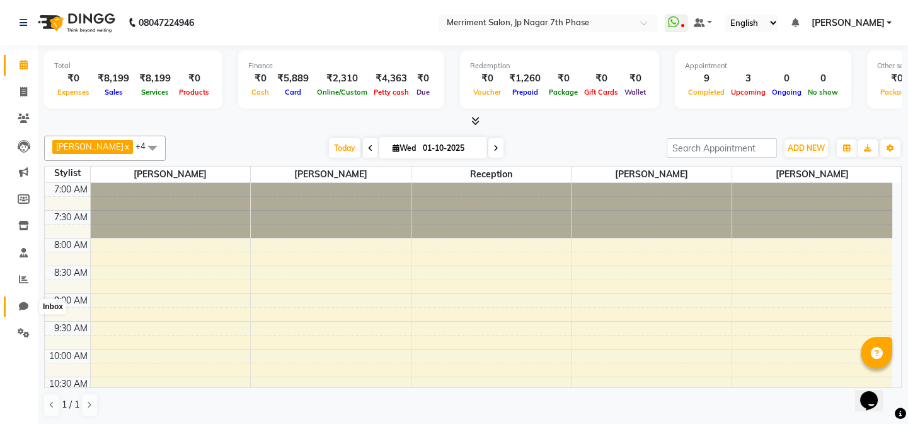
click at [19, 304] on icon at bounding box center [23, 305] width 9 height 9
select select "100"
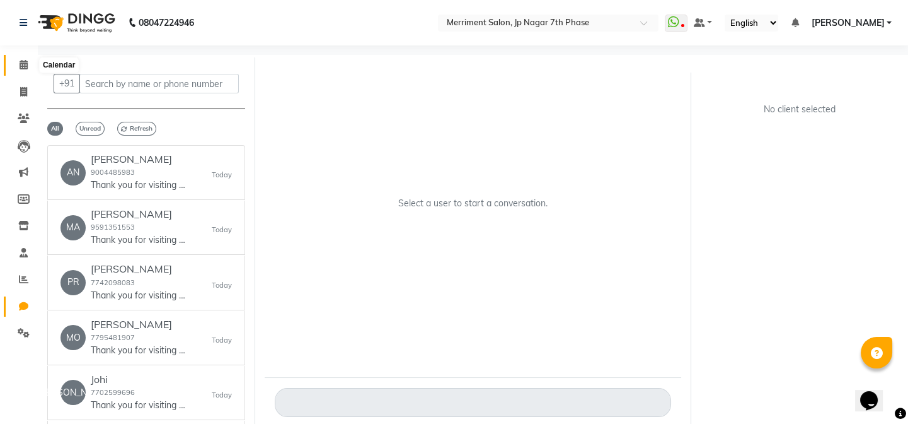
click at [23, 63] on icon at bounding box center [24, 64] width 8 height 9
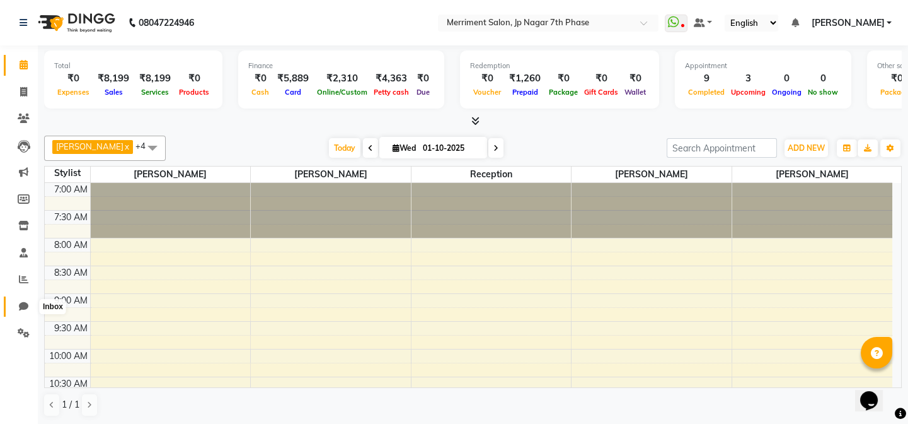
click at [20, 309] on icon at bounding box center [23, 305] width 9 height 9
select select "100"
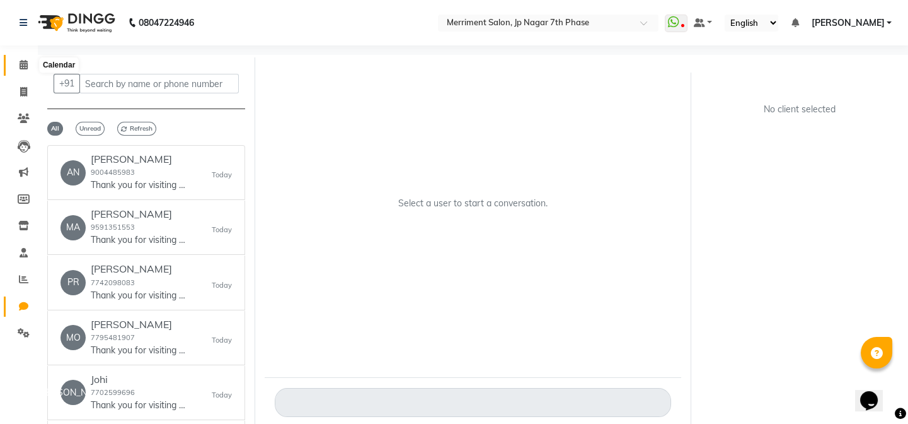
click at [20, 63] on span at bounding box center [24, 65] width 22 height 15
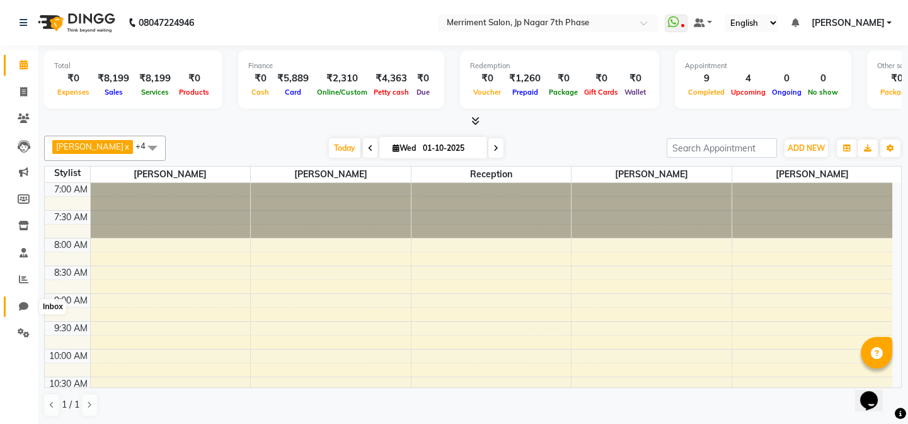
click at [20, 303] on icon at bounding box center [23, 305] width 9 height 9
select select "100"
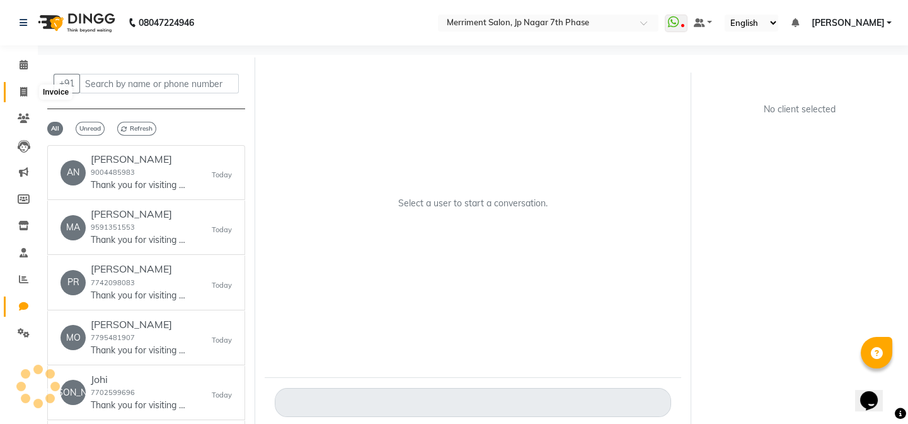
click at [16, 89] on span at bounding box center [24, 92] width 22 height 15
select select "service"
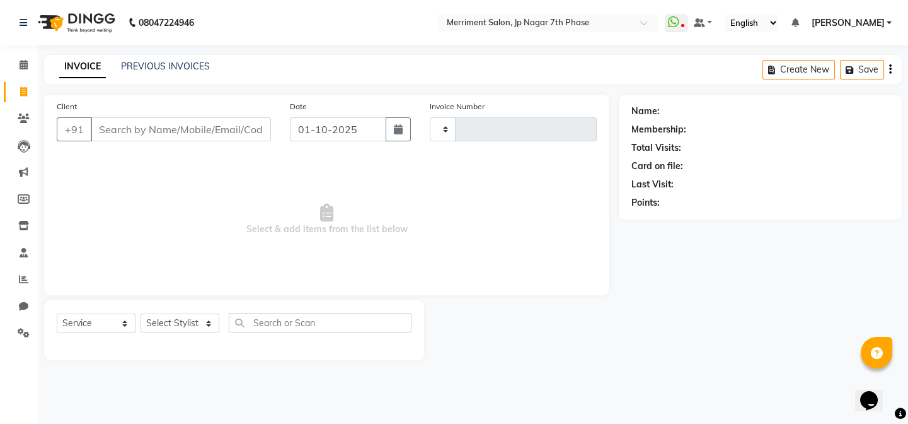
type input "4997"
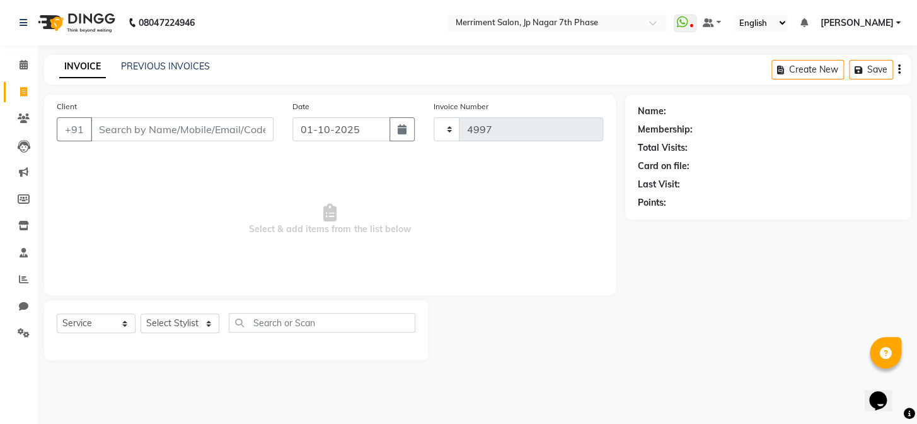
select select "4110"
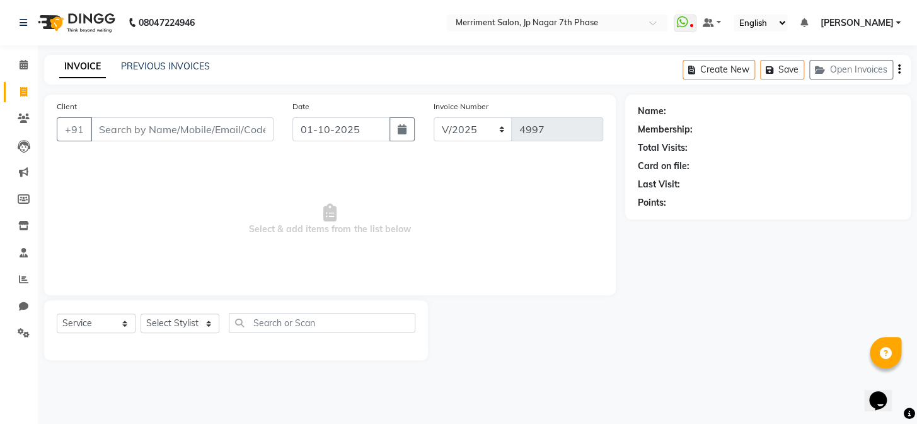
click at [179, 127] on input "Client" at bounding box center [182, 129] width 183 height 24
select select "P"
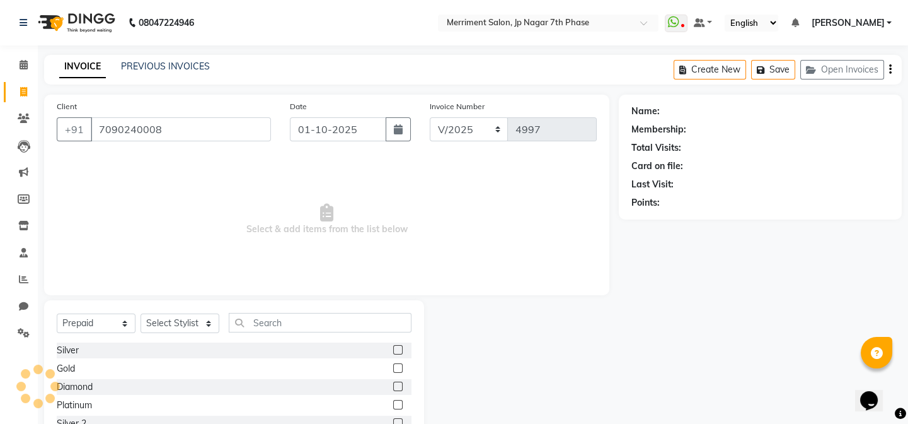
type input "7090240008"
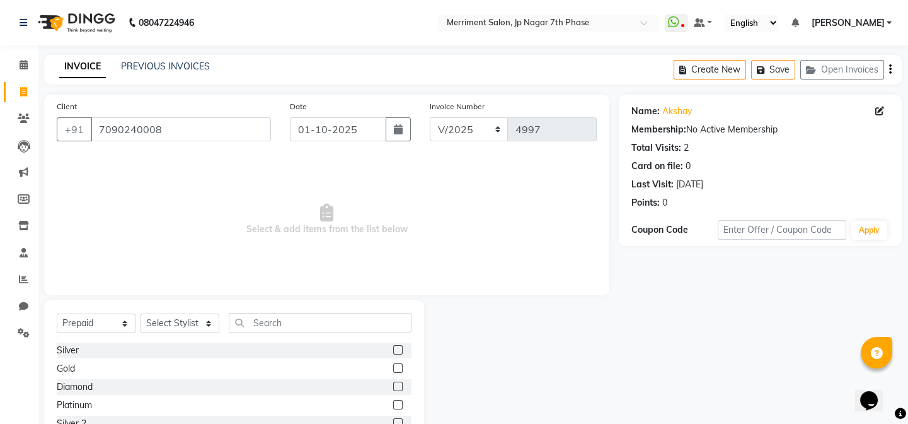
drag, startPoint x: 678, startPoint y: 144, endPoint x: 698, endPoint y: 144, distance: 19.5
click at [698, 144] on div "Total Visits: 2" at bounding box center [761, 147] width 258 height 13
click at [199, 195] on span "Select & add items from the list below" at bounding box center [327, 219] width 540 height 126
click at [24, 64] on icon at bounding box center [24, 64] width 8 height 9
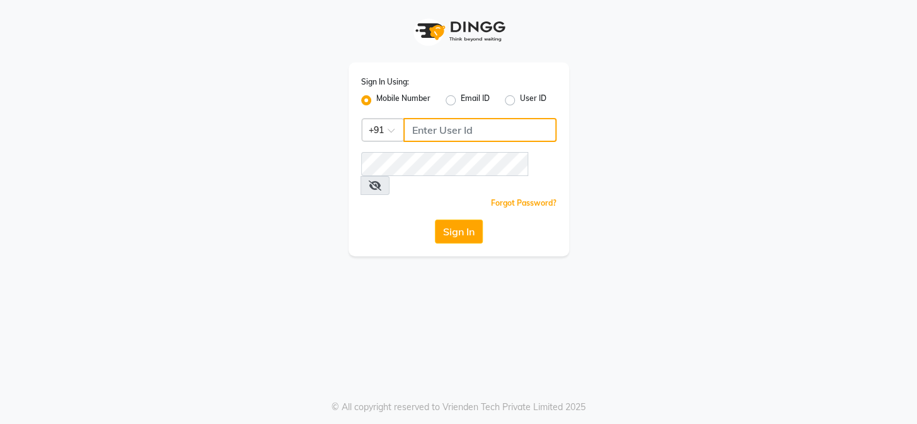
type input "8095494648"
drag, startPoint x: 470, startPoint y: 128, endPoint x: 402, endPoint y: 130, distance: 67.5
click at [402, 130] on div "Country Code × +91 8095494648" at bounding box center [458, 130] width 195 height 24
type input "7795472299"
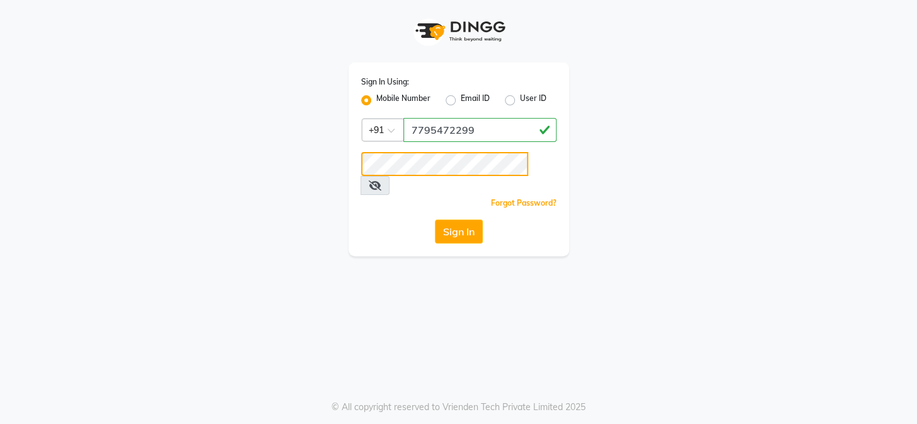
click at [240, 160] on div "Sign In Using: Mobile Number Email ID User ID Country Code × +91 7795472299 Rem…" at bounding box center [459, 128] width 719 height 256
click at [435, 219] on button "Sign In" at bounding box center [459, 231] width 48 height 24
